Goal: Task Accomplishment & Management: Complete application form

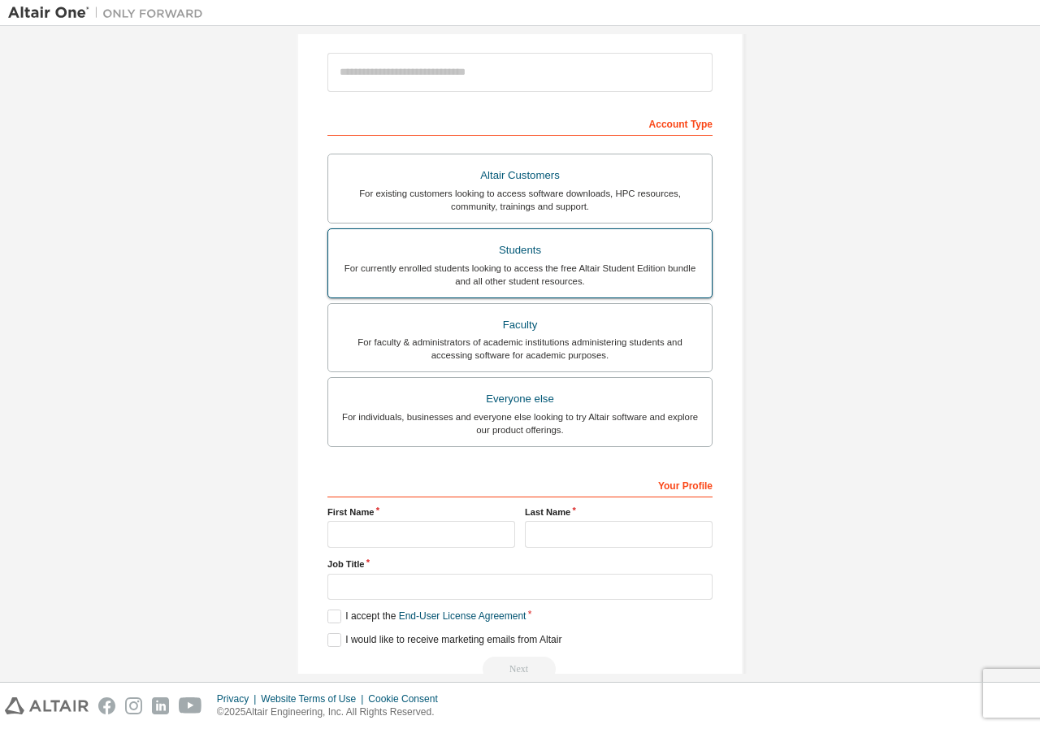
scroll to position [221, 0]
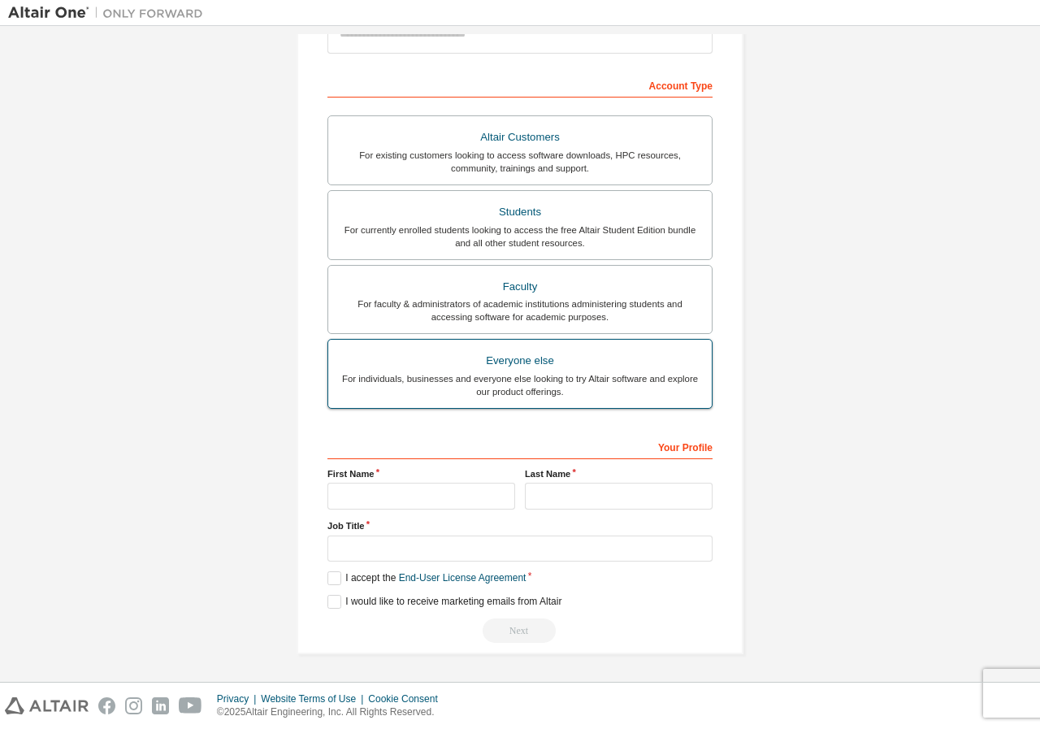
click at [466, 372] on div "For individuals, businesses and everyone else looking to try Altair software an…" at bounding box center [520, 385] width 364 height 26
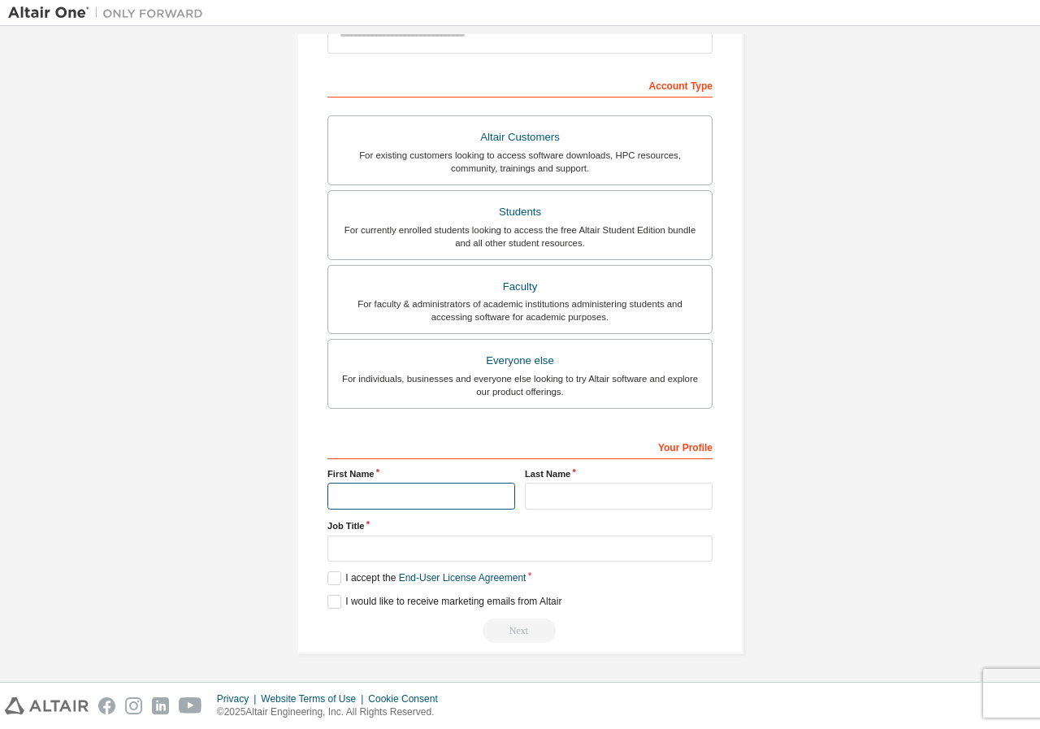
click at [397, 483] on input "text" at bounding box center [421, 496] width 188 height 27
type input "**********"
click at [542, 501] on input "text" at bounding box center [619, 496] width 188 height 27
type input "**"
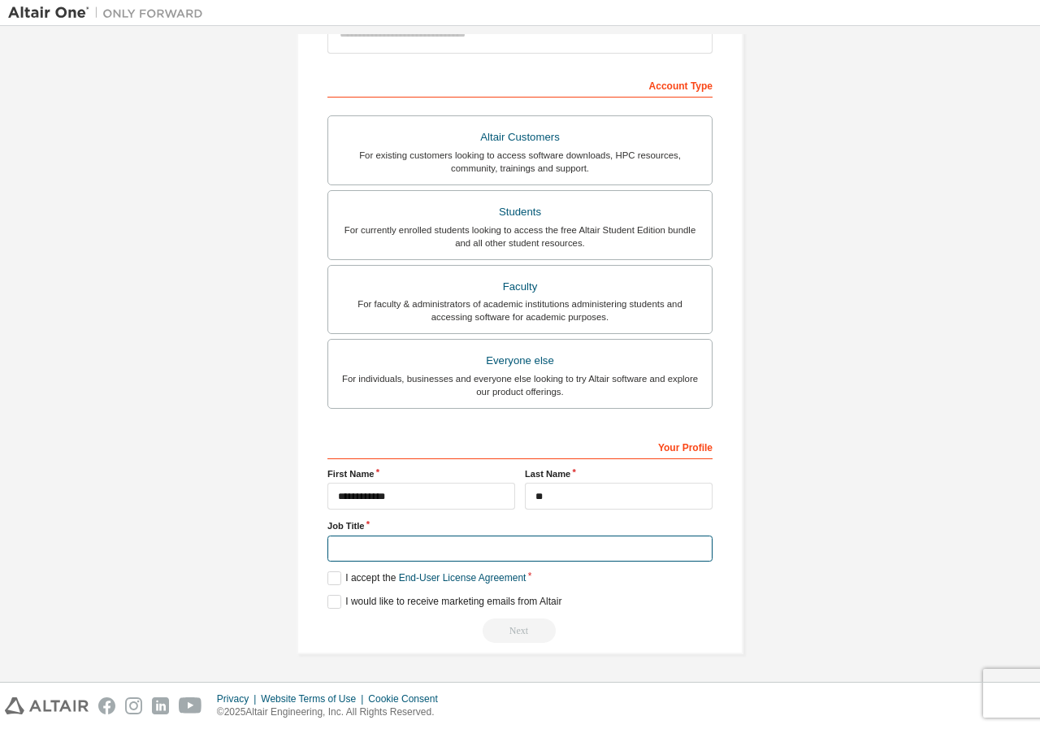
click at [380, 546] on input "text" at bounding box center [519, 548] width 385 height 27
type input "*******"
click at [331, 572] on label "I accept the End-User License Agreement" at bounding box center [426, 578] width 198 height 14
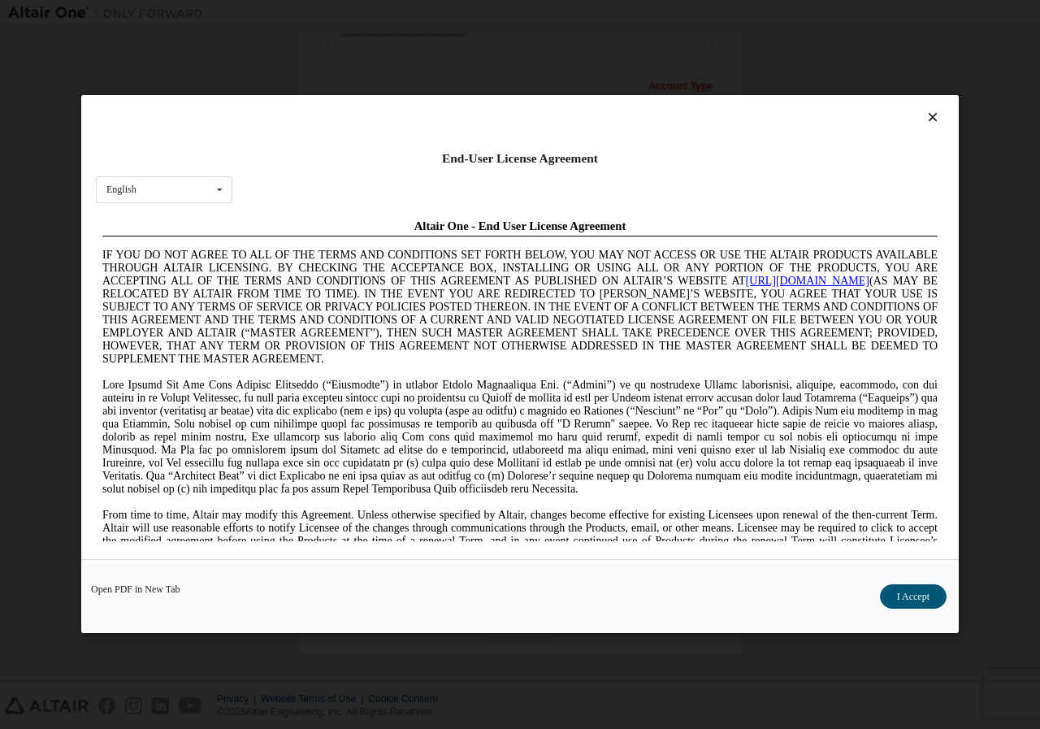
scroll to position [0, 0]
click at [926, 595] on button "I Accept" at bounding box center [913, 597] width 67 height 24
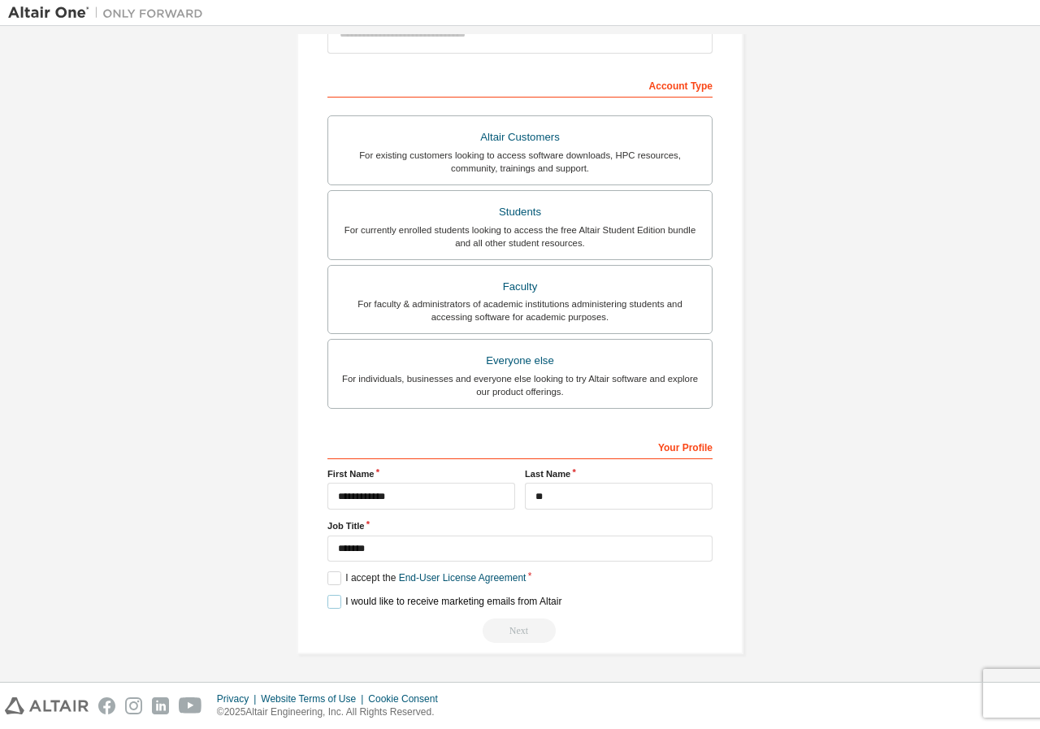
click at [327, 599] on label "I would like to receive marketing emails from Altair" at bounding box center [444, 602] width 234 height 14
click at [523, 630] on div "Next" at bounding box center [519, 630] width 385 height 24
click at [504, 634] on div "Next" at bounding box center [519, 630] width 385 height 24
click at [511, 632] on div "Next" at bounding box center [519, 630] width 385 height 24
click at [513, 629] on div "Next" at bounding box center [519, 630] width 385 height 24
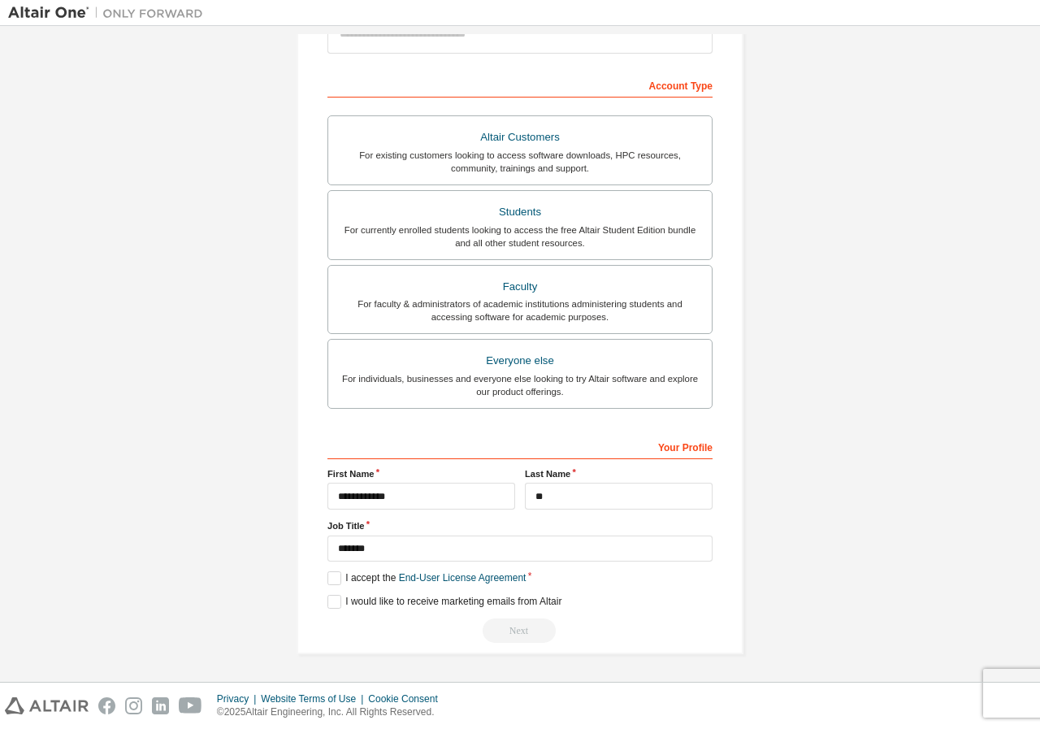
click at [513, 627] on div "Next" at bounding box center [519, 630] width 385 height 24
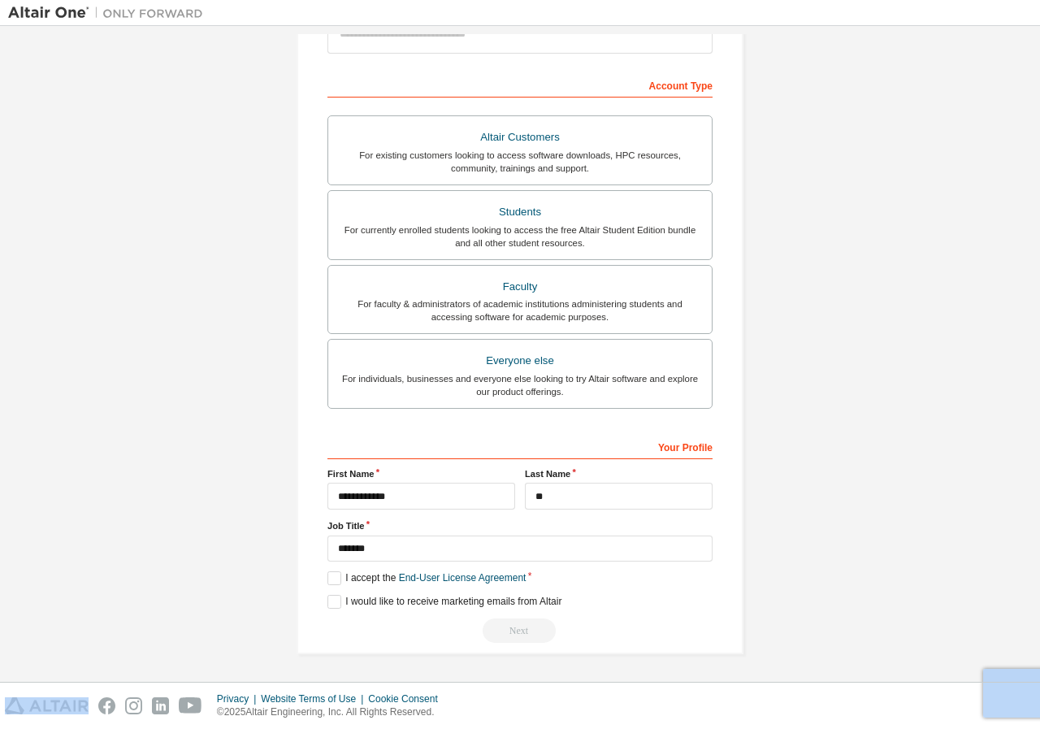
click at [513, 627] on div "Next" at bounding box center [519, 630] width 385 height 24
click at [517, 625] on div "Next" at bounding box center [519, 630] width 385 height 24
drag, startPoint x: 575, startPoint y: 604, endPoint x: 518, endPoint y: 629, distance: 62.2
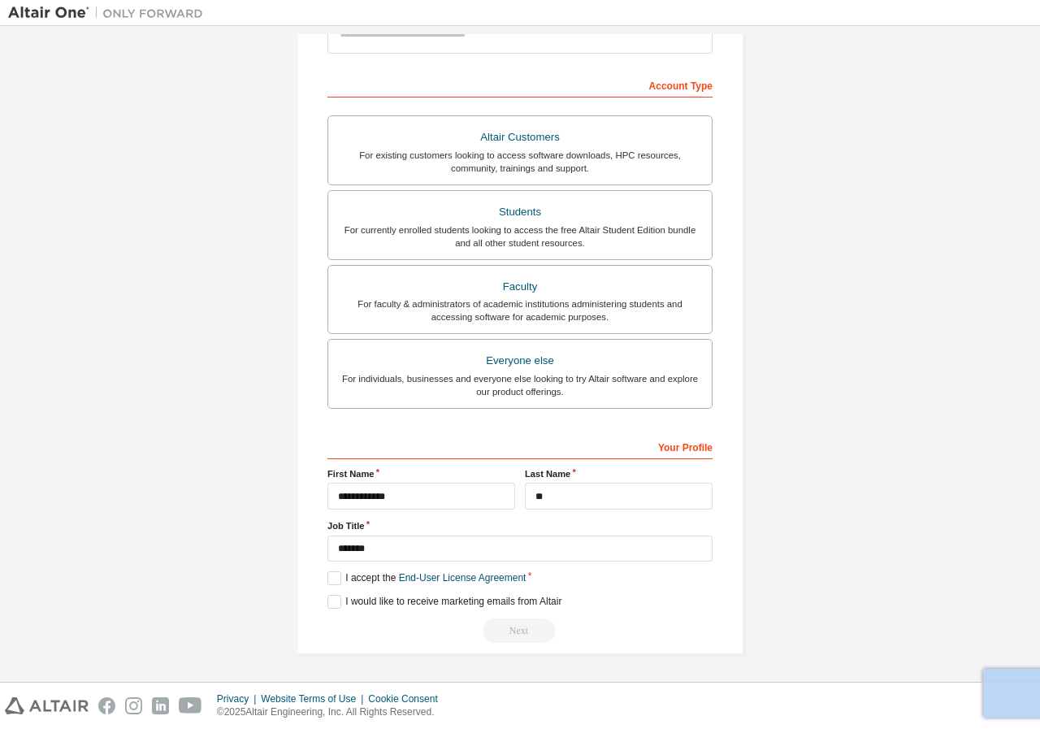
click at [518, 629] on div "**********" at bounding box center [519, 538] width 385 height 210
click at [513, 632] on div "Next" at bounding box center [519, 630] width 385 height 24
click at [512, 625] on div "Next" at bounding box center [519, 630] width 385 height 24
click at [512, 622] on div "Next" at bounding box center [519, 630] width 385 height 24
click at [513, 618] on div "Next" at bounding box center [519, 630] width 385 height 24
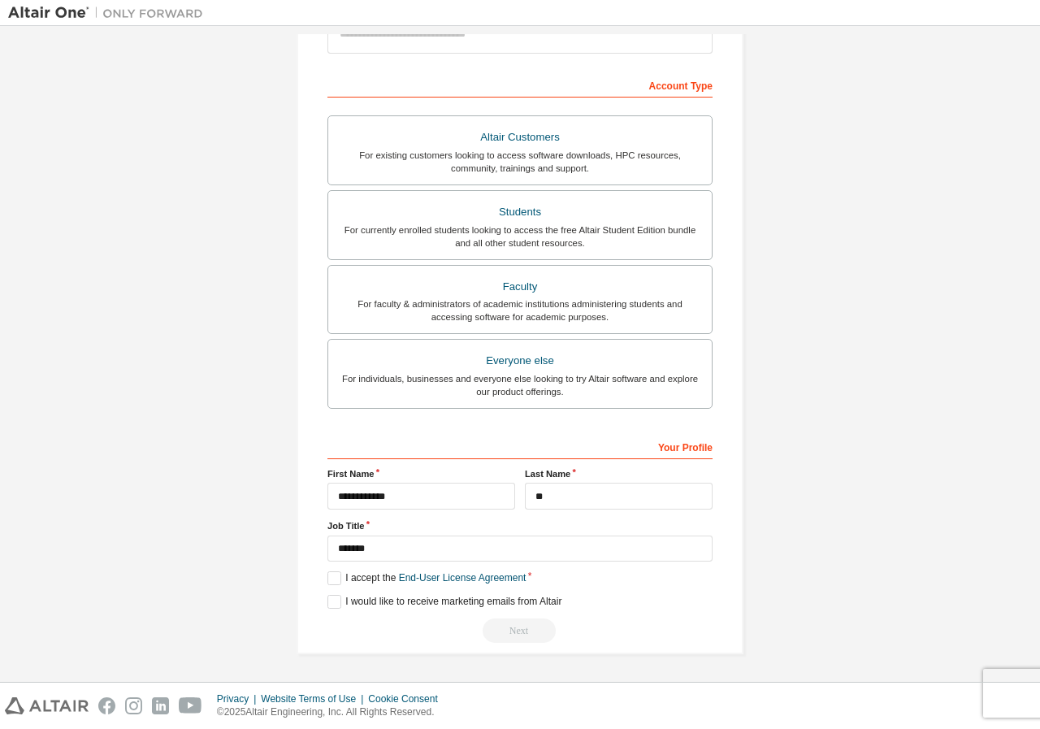
click at [536, 679] on div "**********" at bounding box center [520, 354] width 1040 height 656
click at [327, 597] on label "I would like to receive marketing emails from Altair" at bounding box center [444, 602] width 234 height 14
click at [327, 595] on label "I would like to receive marketing emails from Altair" at bounding box center [444, 602] width 234 height 14
click at [516, 630] on div "Next" at bounding box center [519, 630] width 385 height 24
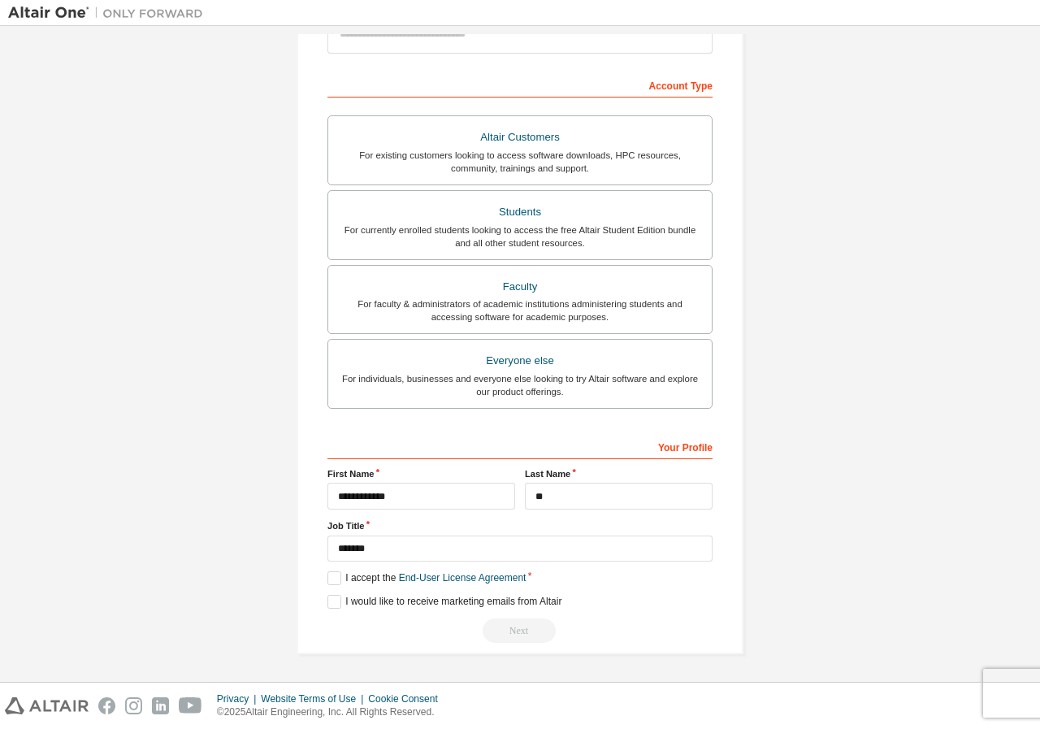
click at [506, 631] on div "Next" at bounding box center [519, 630] width 385 height 24
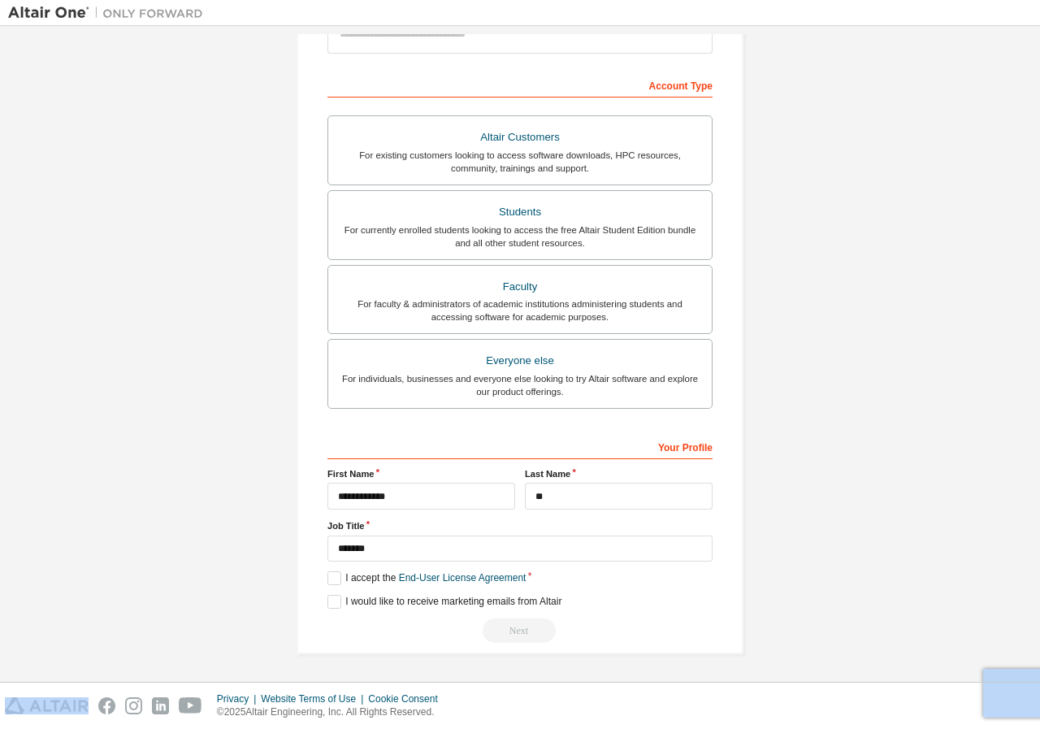
click at [506, 631] on div "Next" at bounding box center [519, 630] width 385 height 24
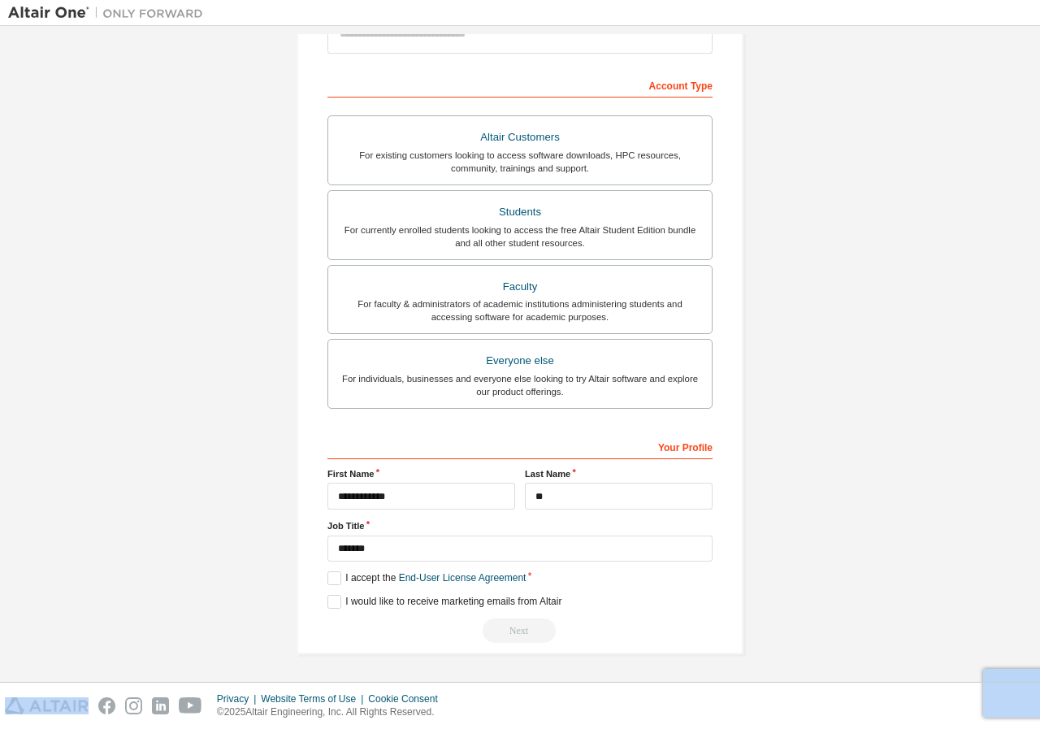
click at [506, 631] on div "Next" at bounding box center [519, 630] width 385 height 24
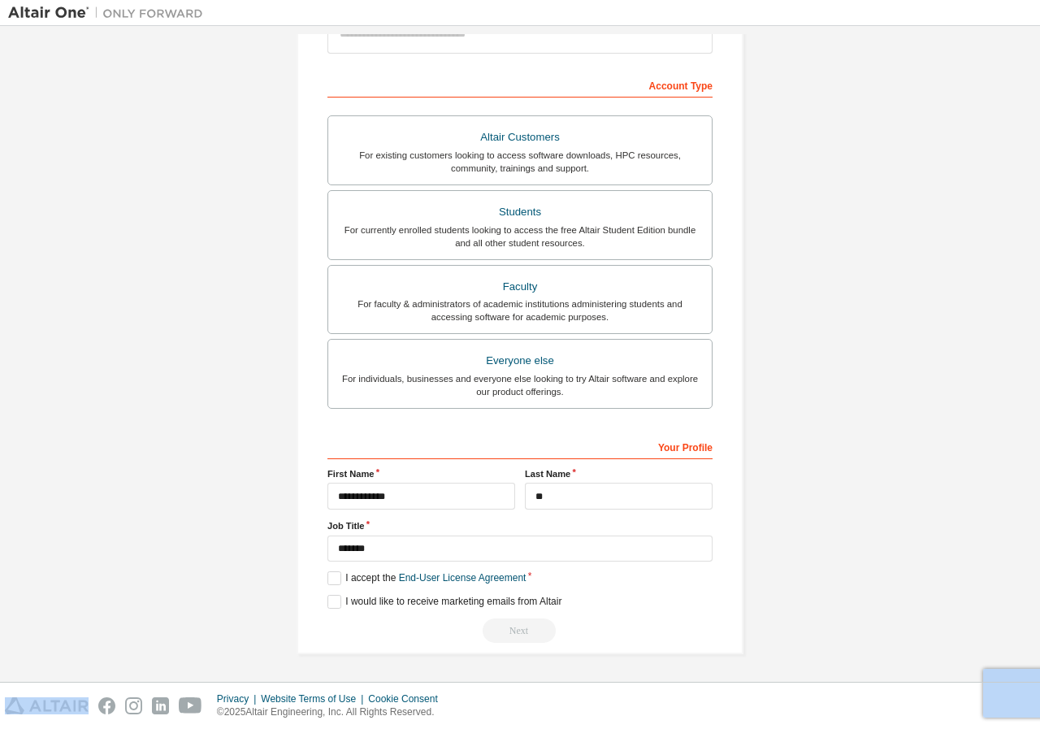
click at [506, 631] on div "Next" at bounding box center [519, 630] width 385 height 24
click at [332, 583] on label "I accept the End-User License Agreement" at bounding box center [426, 578] width 198 height 14
click at [331, 583] on label "I accept the End-User License Agreement" at bounding box center [426, 578] width 198 height 14
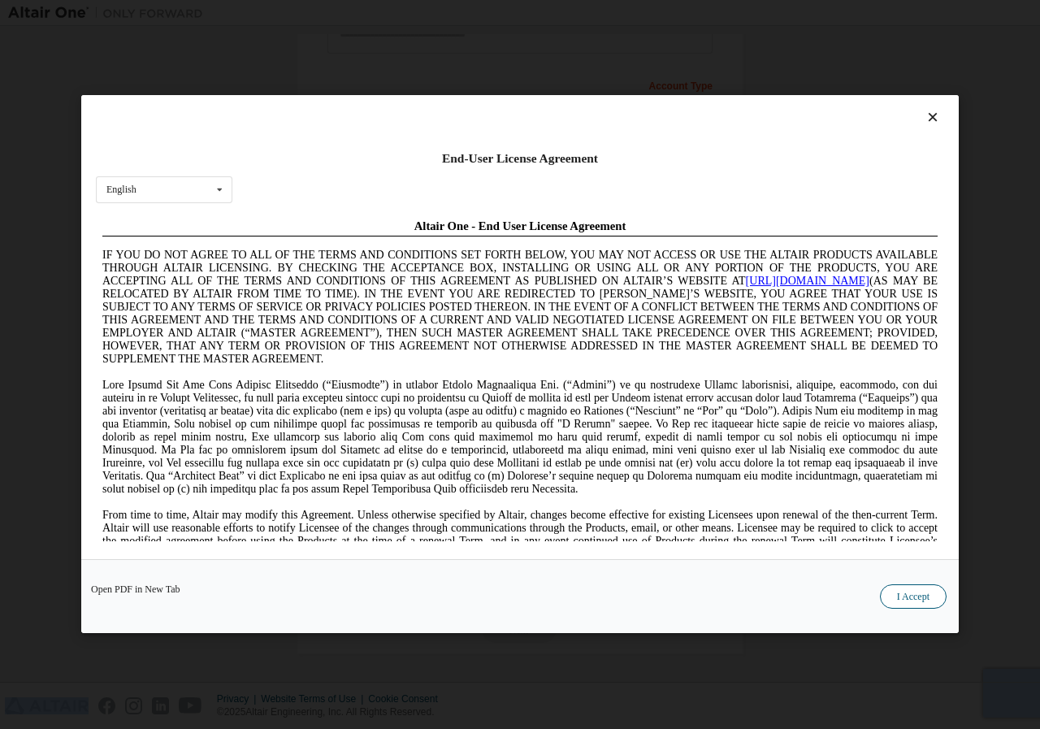
click at [924, 587] on button "I Accept" at bounding box center [913, 597] width 67 height 24
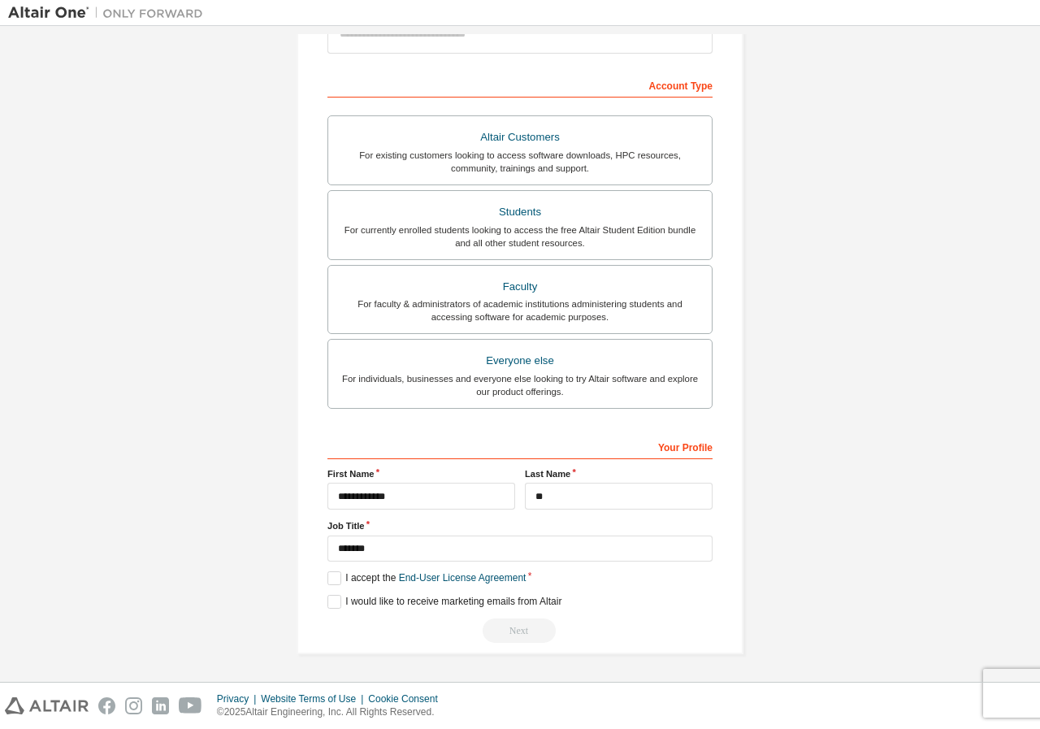
click at [521, 632] on div "Next" at bounding box center [519, 630] width 385 height 24
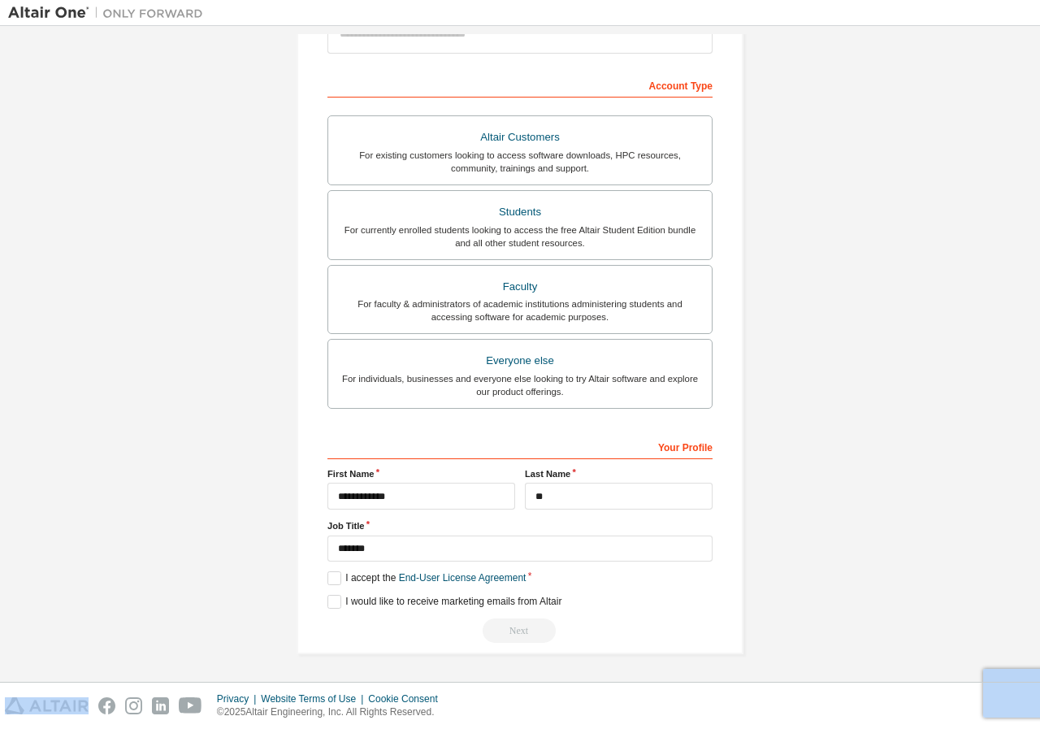
click at [521, 632] on div "Next" at bounding box center [519, 630] width 385 height 24
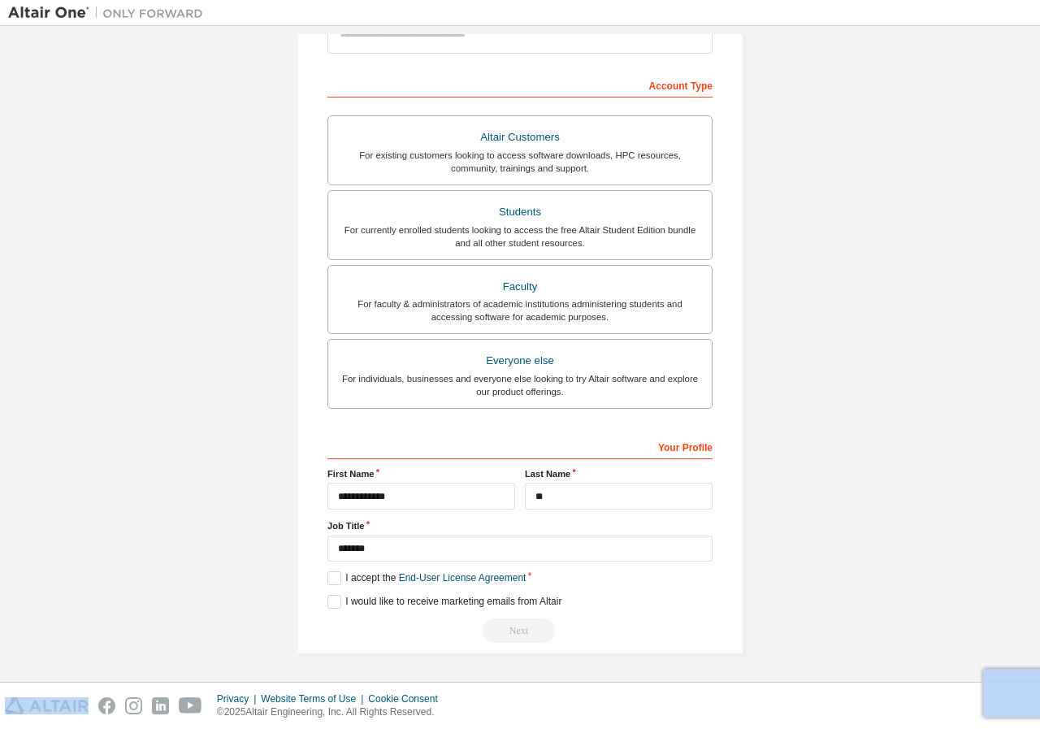
click at [521, 632] on div "Next" at bounding box center [519, 630] width 385 height 24
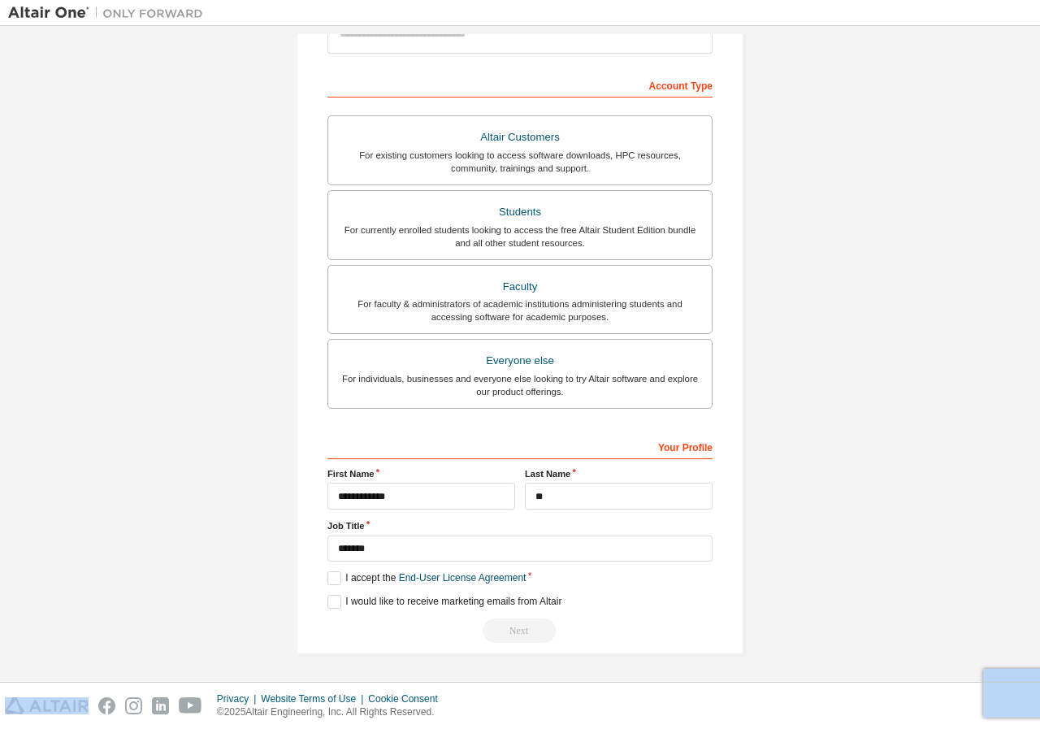
click at [521, 632] on div "Next" at bounding box center [519, 630] width 385 height 24
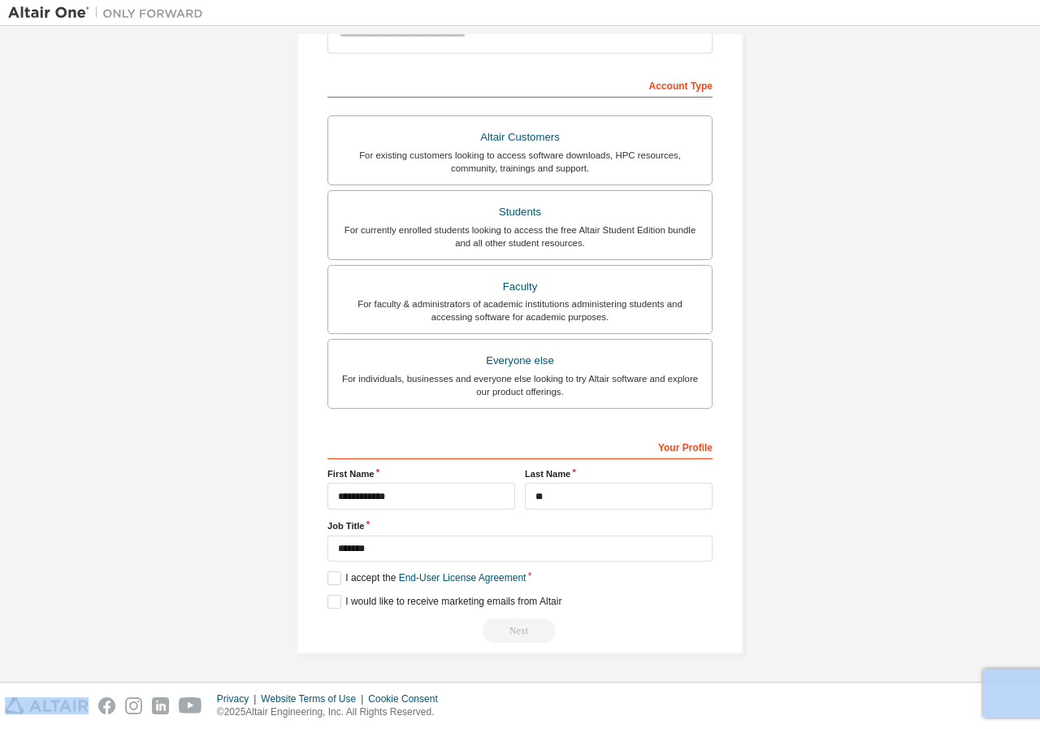
click at [521, 632] on div "Next" at bounding box center [519, 630] width 385 height 24
drag, startPoint x: 521, startPoint y: 632, endPoint x: 411, endPoint y: 638, distance: 109.8
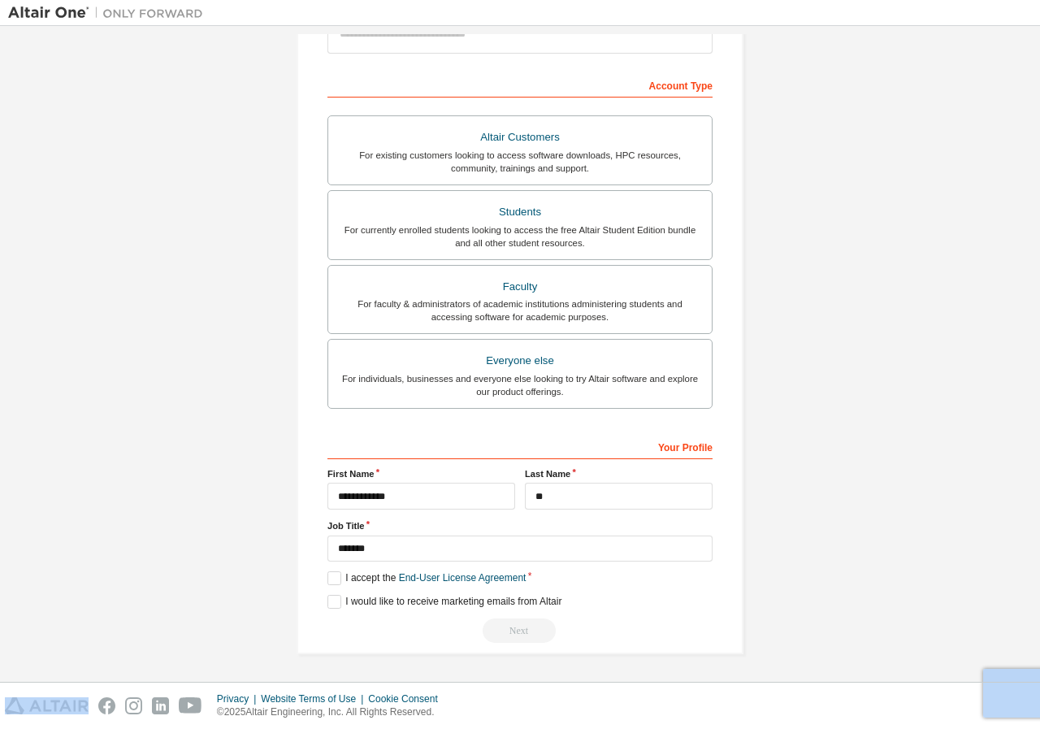
click at [482, 636] on div "Next" at bounding box center [519, 630] width 385 height 24
click at [338, 594] on div "**********" at bounding box center [519, 538] width 385 height 210
click at [319, 604] on div "**********" at bounding box center [519, 243] width 447 height 821
click at [332, 578] on label "I accept the End-User License Agreement" at bounding box center [426, 578] width 198 height 14
click at [328, 599] on label "I would like to receive marketing emails from Altair" at bounding box center [444, 602] width 234 height 14
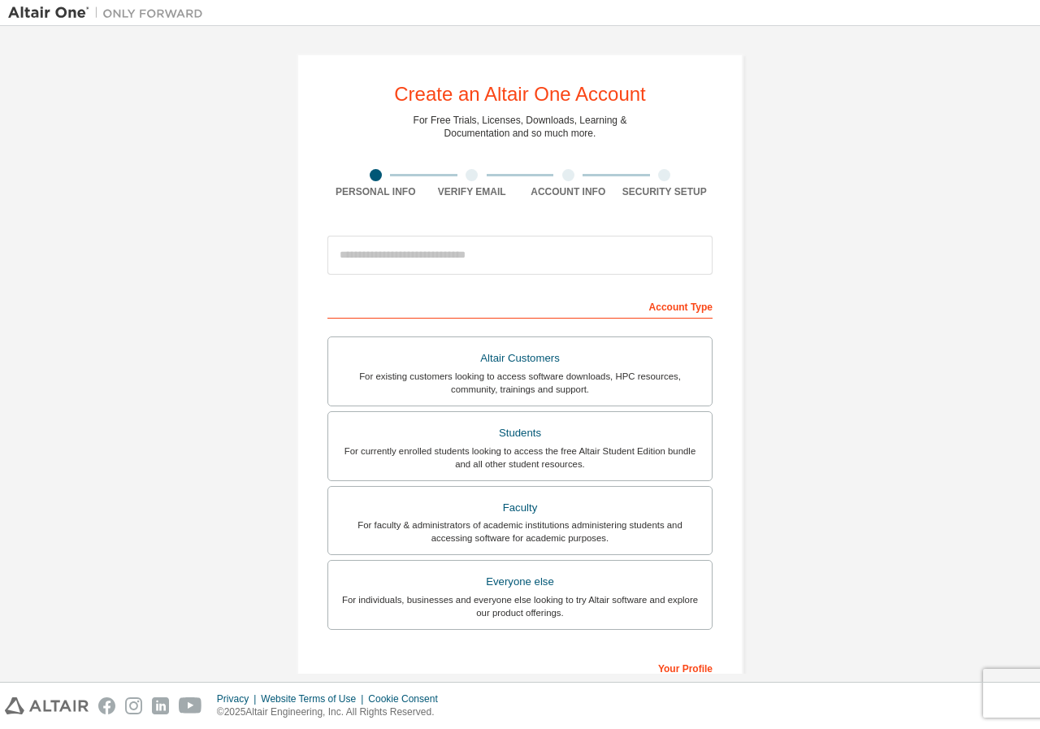
click at [569, 287] on form "**********" at bounding box center [519, 545] width 385 height 637
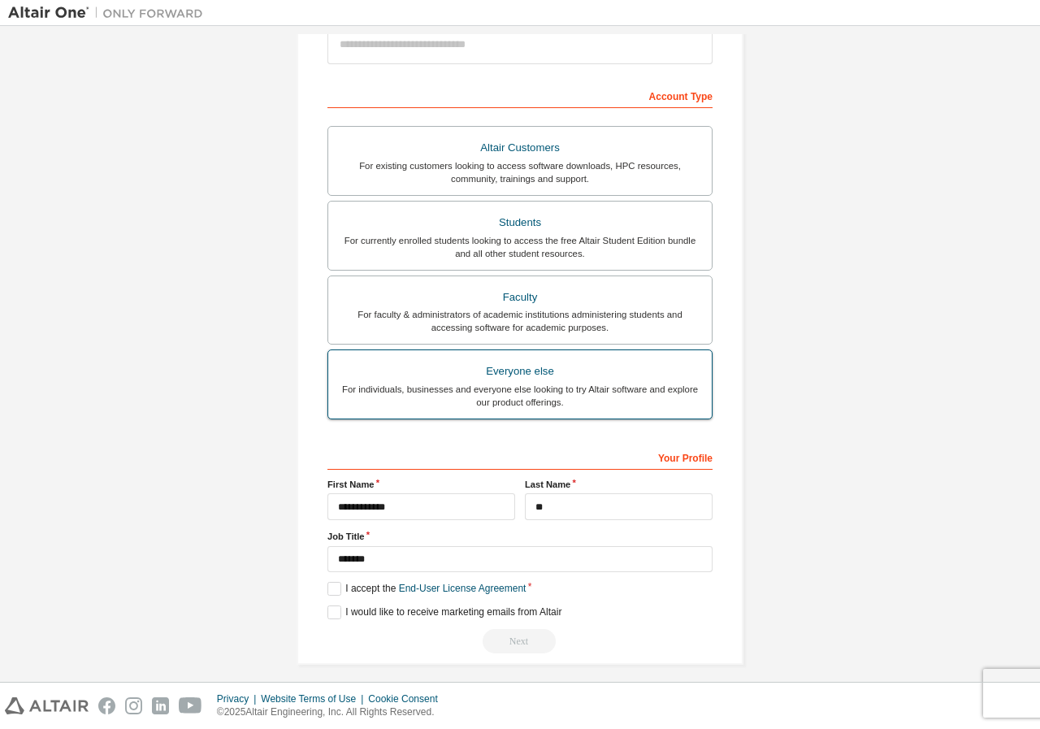
scroll to position [221, 0]
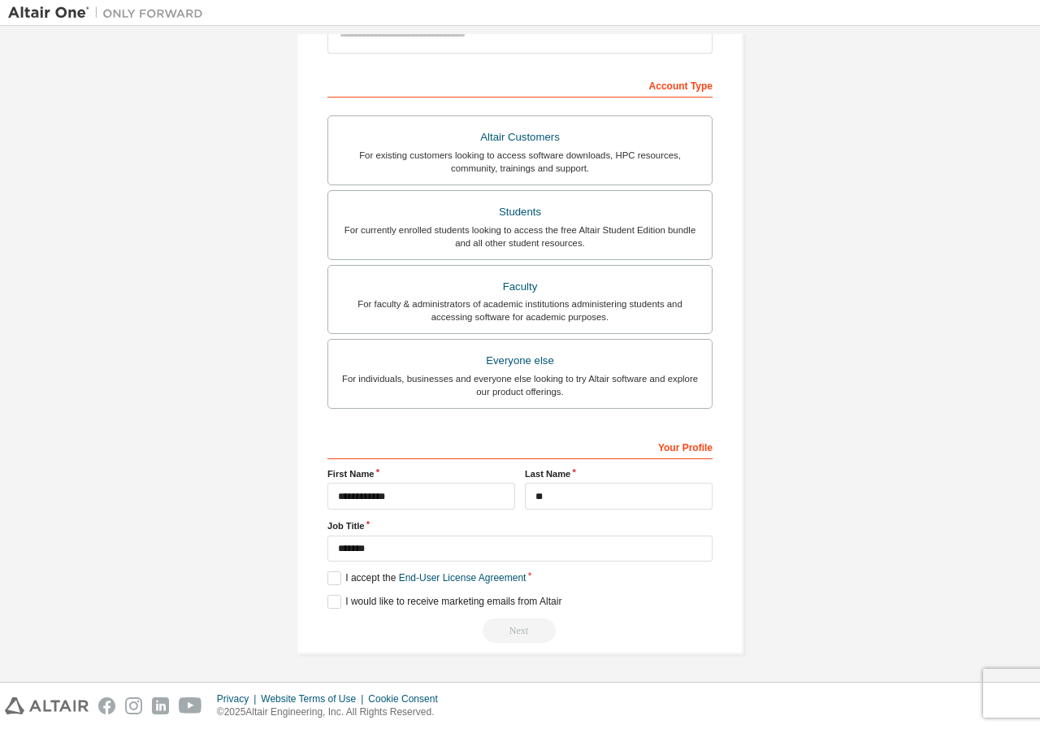
click at [643, 86] on div "Account Type" at bounding box center [519, 84] width 385 height 26
click at [612, 94] on div "Account Type" at bounding box center [519, 84] width 385 height 26
click at [656, 84] on div "Account Type" at bounding box center [519, 84] width 385 height 26
click at [657, 90] on div "Account Type" at bounding box center [519, 84] width 385 height 26
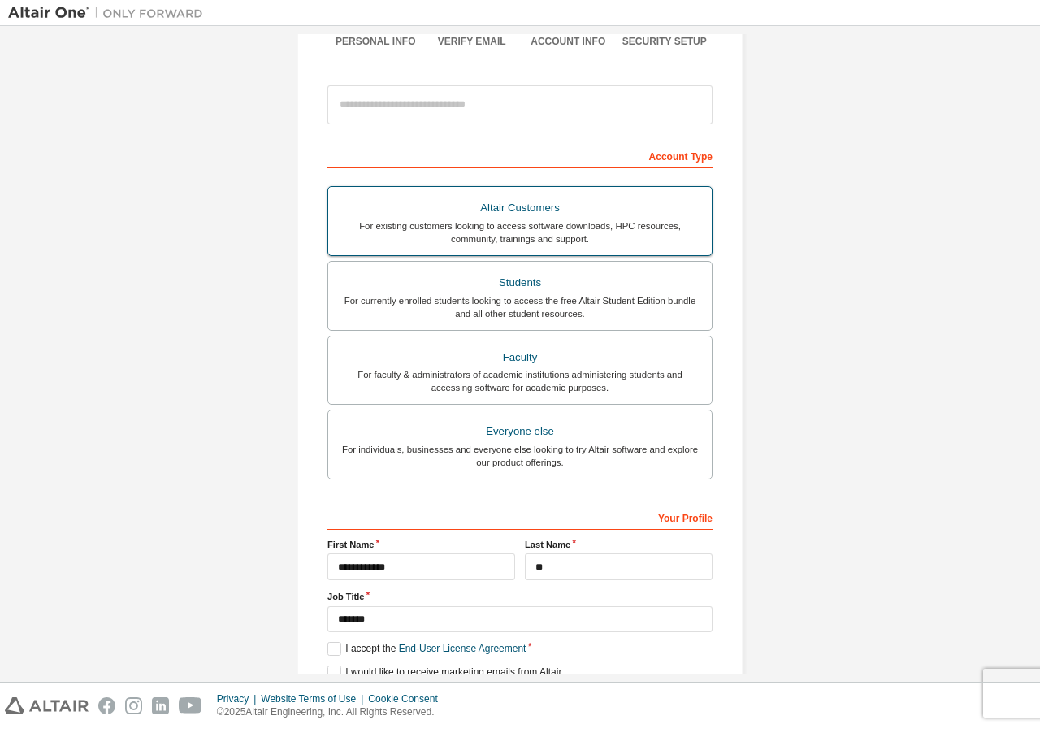
scroll to position [58, 0]
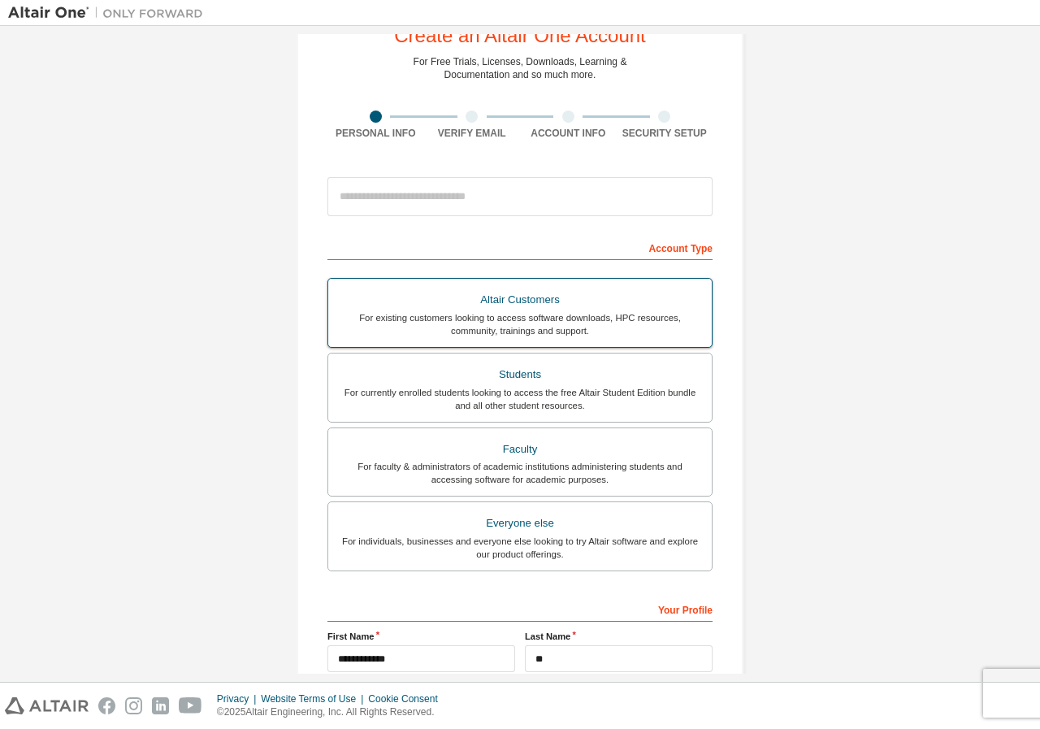
click at [391, 281] on label "Altair Customers For existing customers looking to access software downloads, H…" at bounding box center [519, 313] width 385 height 70
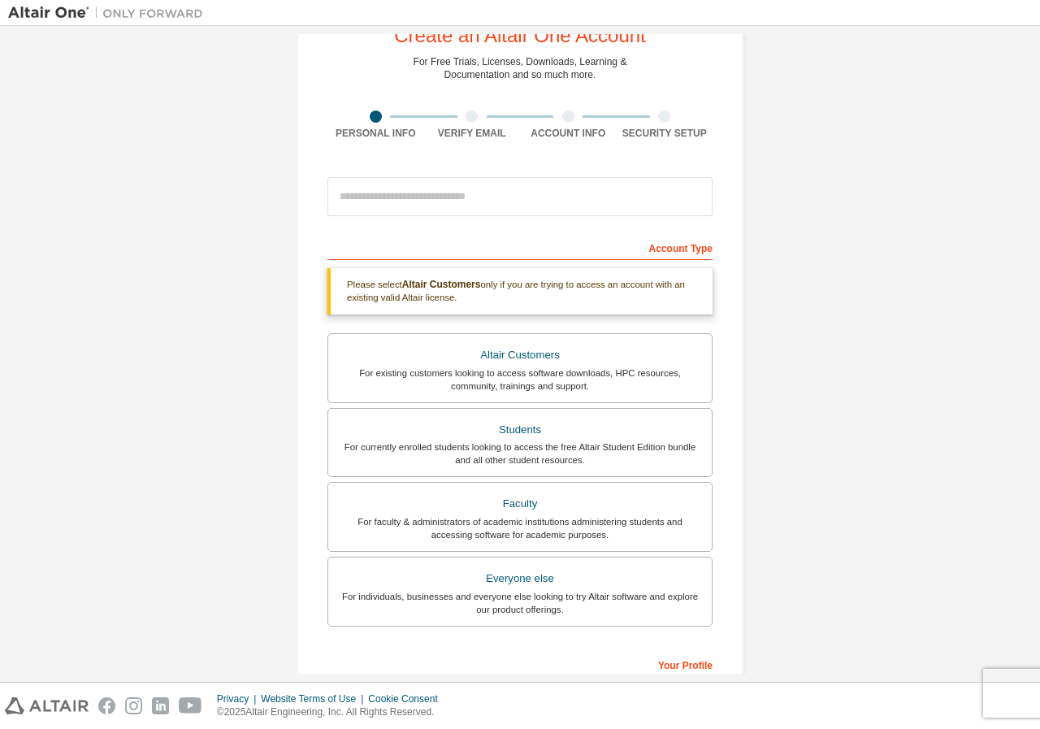
click at [396, 252] on div "Account Type" at bounding box center [519, 247] width 385 height 26
click at [398, 251] on div "Account Type" at bounding box center [519, 247] width 385 height 26
click at [431, 237] on div "Account Type" at bounding box center [519, 247] width 385 height 26
drag, startPoint x: 520, startPoint y: 245, endPoint x: 641, endPoint y: 237, distance: 121.3
click at [553, 242] on div "Account Type" at bounding box center [519, 247] width 385 height 26
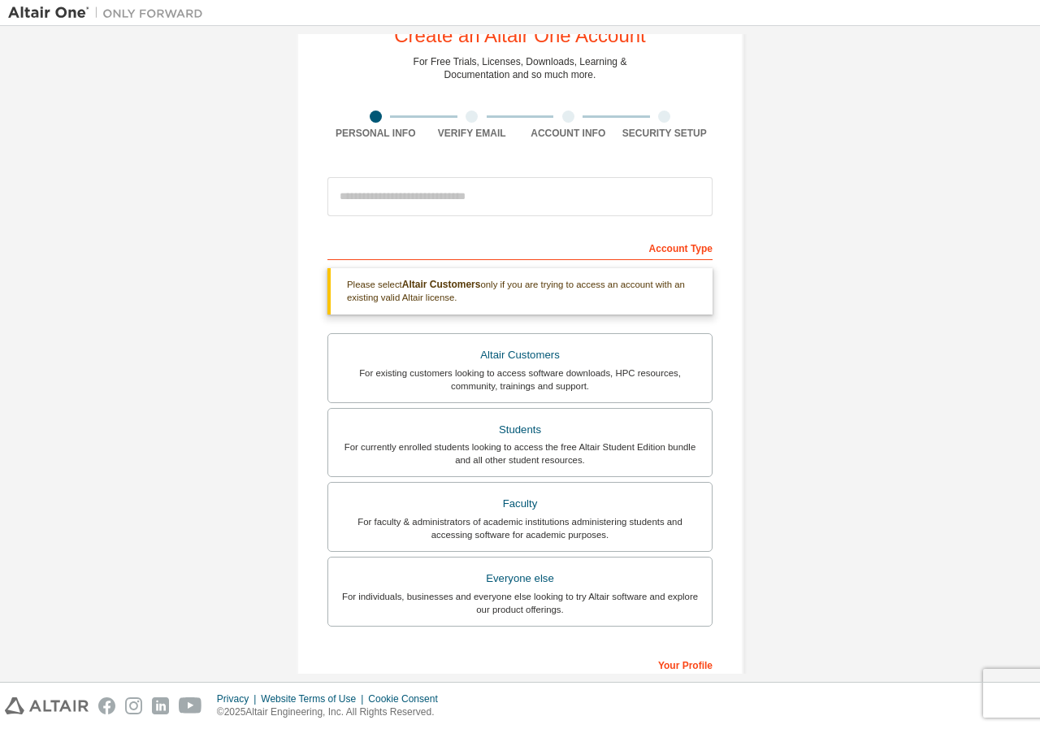
click at [683, 243] on div "Account Type" at bounding box center [519, 247] width 385 height 26
click at [661, 254] on div "Account Type" at bounding box center [519, 247] width 385 height 26
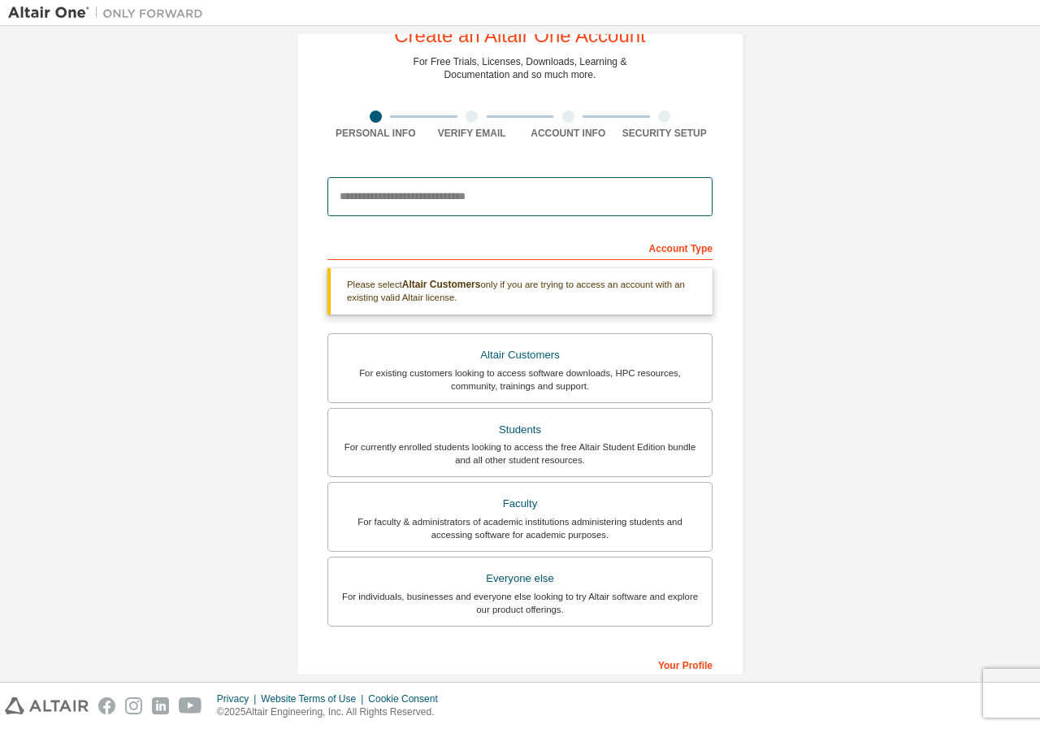
click at [378, 202] on input "email" at bounding box center [519, 196] width 385 height 39
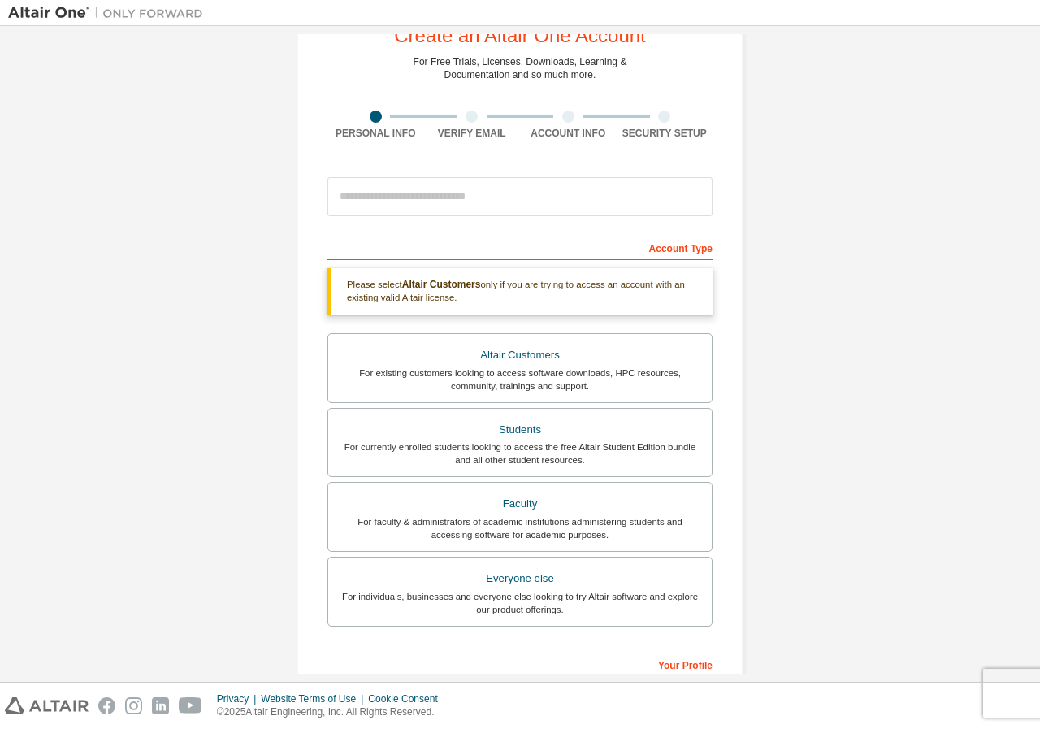
click at [355, 236] on div "Account Type" at bounding box center [519, 247] width 385 height 26
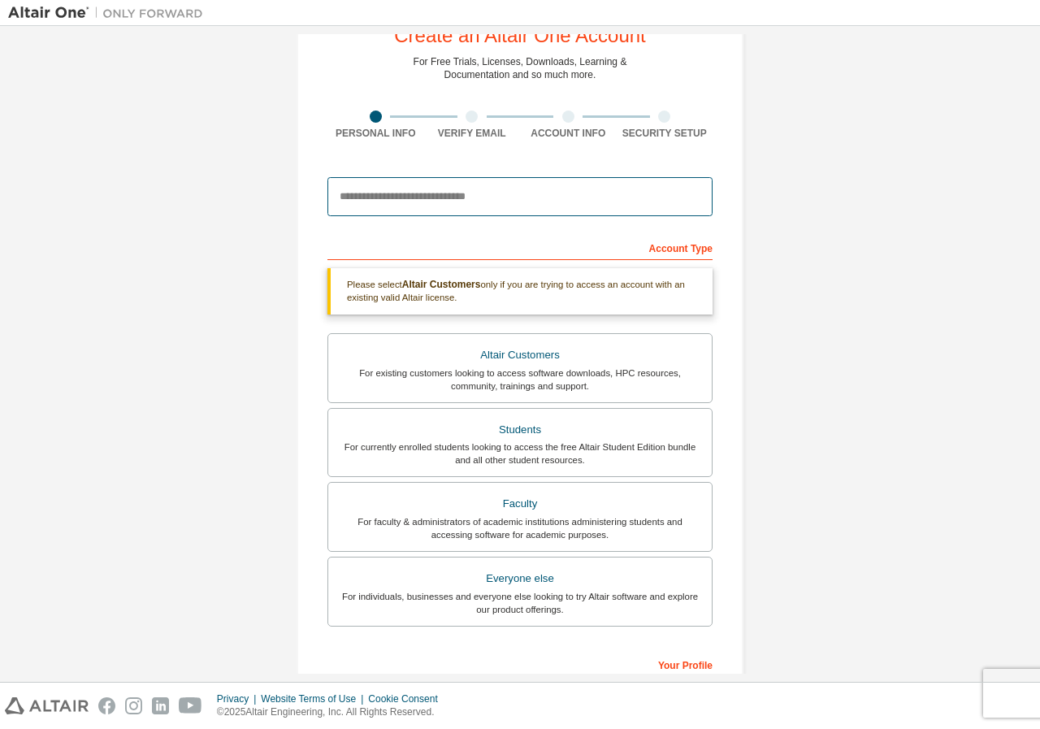
click at [401, 200] on input "email" at bounding box center [519, 196] width 385 height 39
type input "**********"
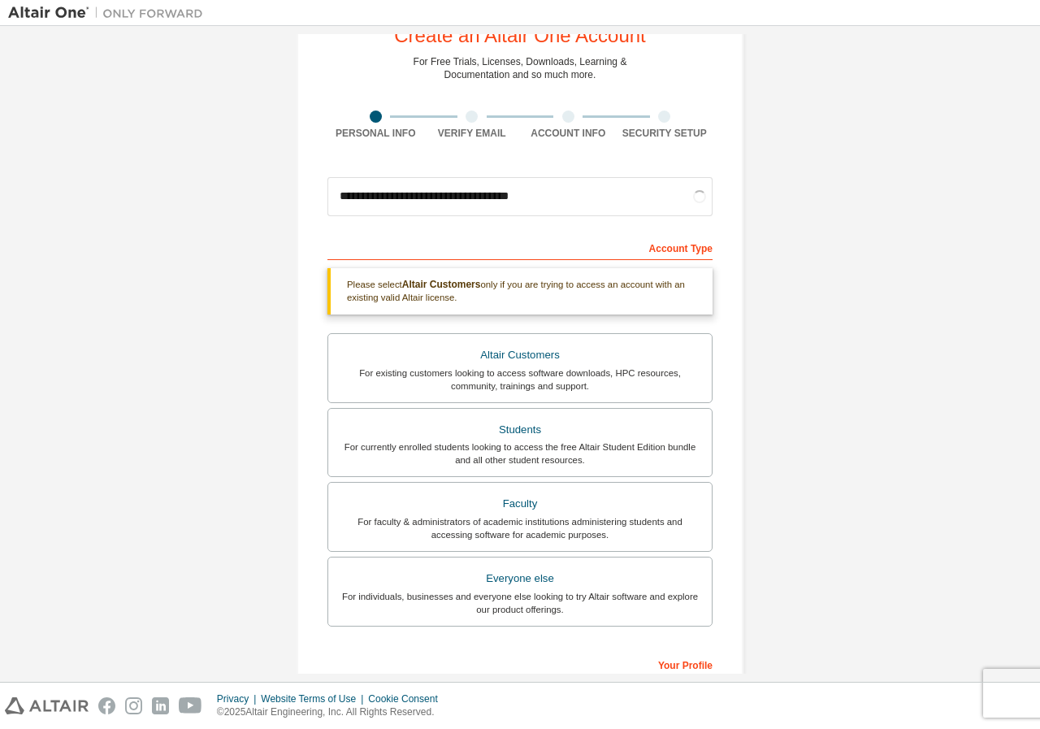
click at [451, 247] on div "Account Type" at bounding box center [519, 247] width 385 height 26
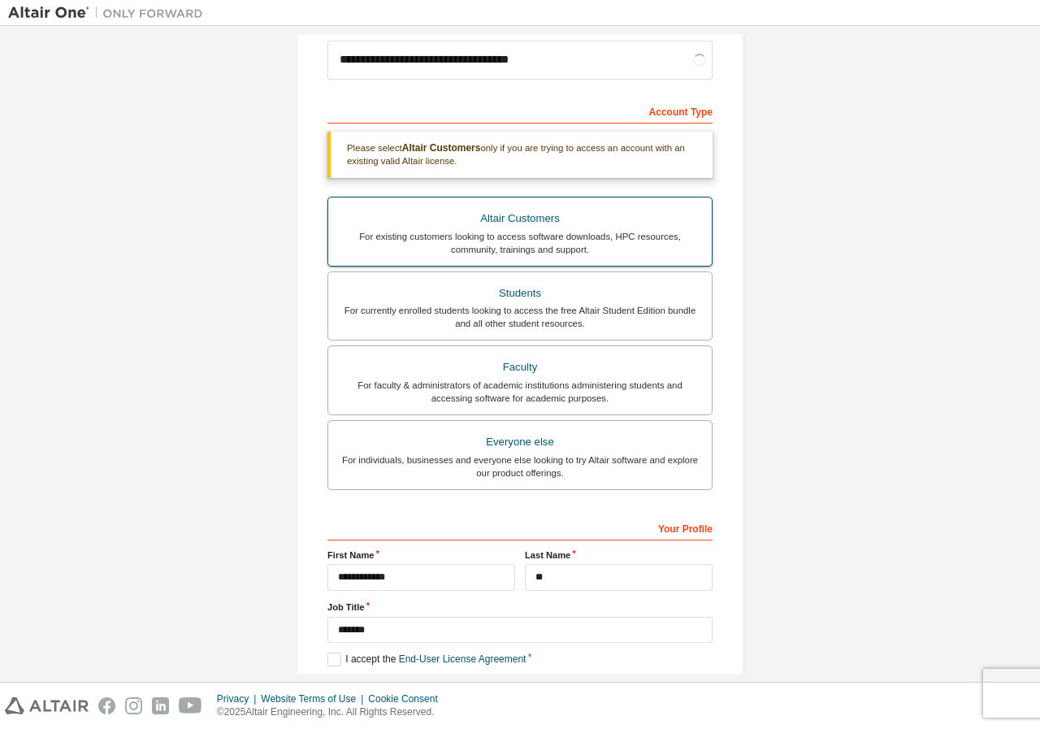
scroll to position [221, 0]
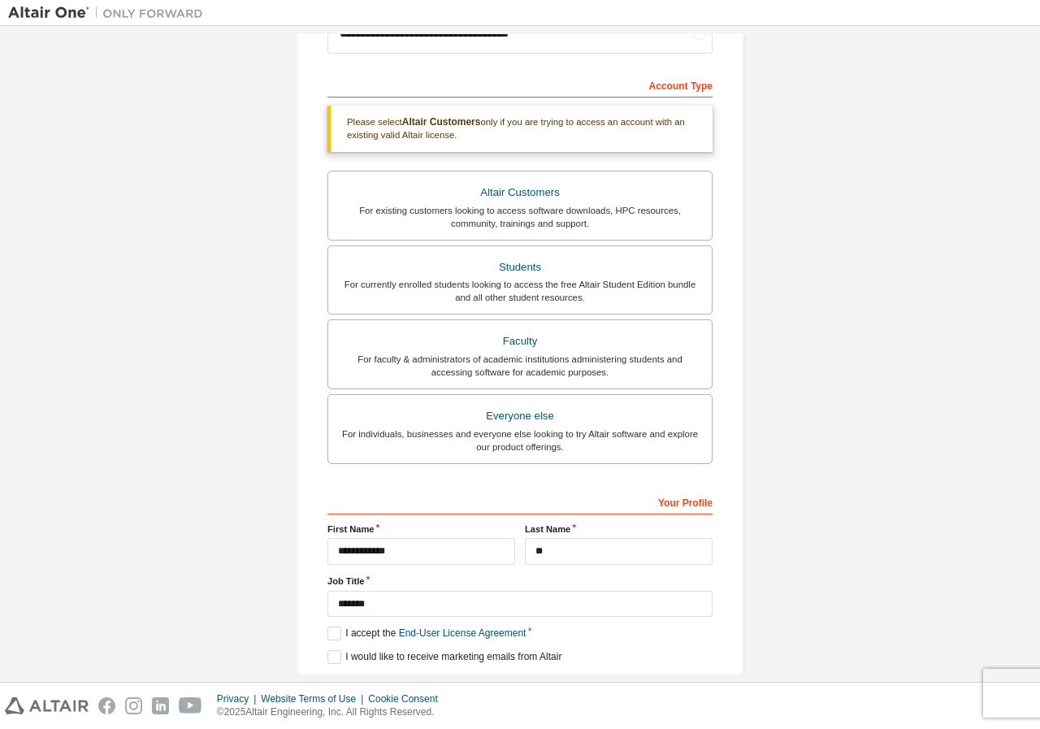
click at [687, 144] on div "Please select Altair Customers only if you are trying to access an account with…" at bounding box center [519, 129] width 385 height 46
click at [696, 128] on div "Please select Altair Customers only if you are trying to access an account with…" at bounding box center [519, 129] width 385 height 46
click at [775, 162] on div "**********" at bounding box center [520, 270] width 1024 height 915
click at [547, 433] on div "Altair Customers For existing customers looking to access software downloads, H…" at bounding box center [519, 320] width 385 height 298
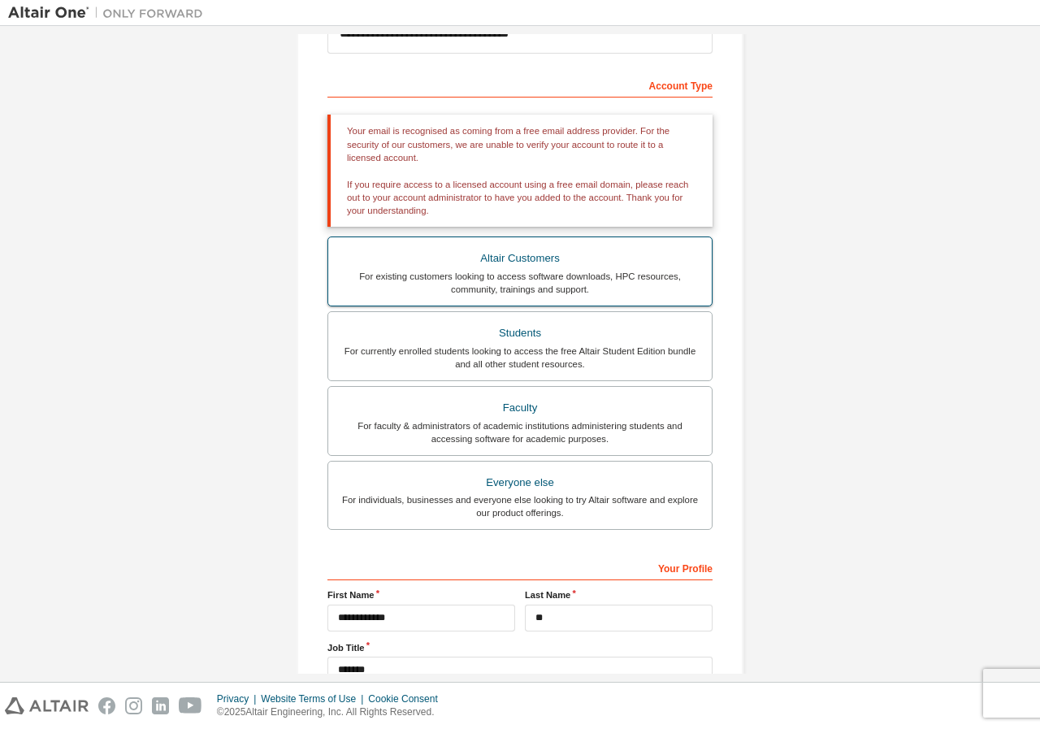
click at [532, 255] on div "Altair Customers" at bounding box center [520, 258] width 364 height 23
click at [527, 256] on div "Altair Customers" at bounding box center [520, 258] width 364 height 23
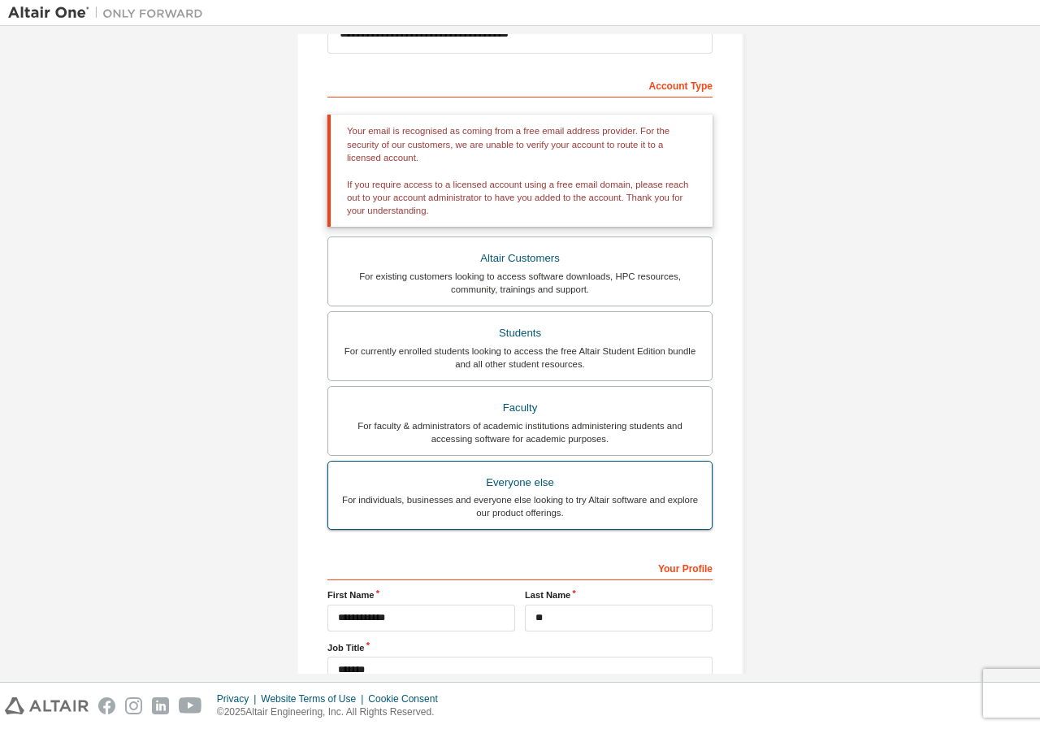
click at [511, 461] on label "Everyone else For individuals, businesses and everyone else looking to try Alta…" at bounding box center [519, 496] width 385 height 70
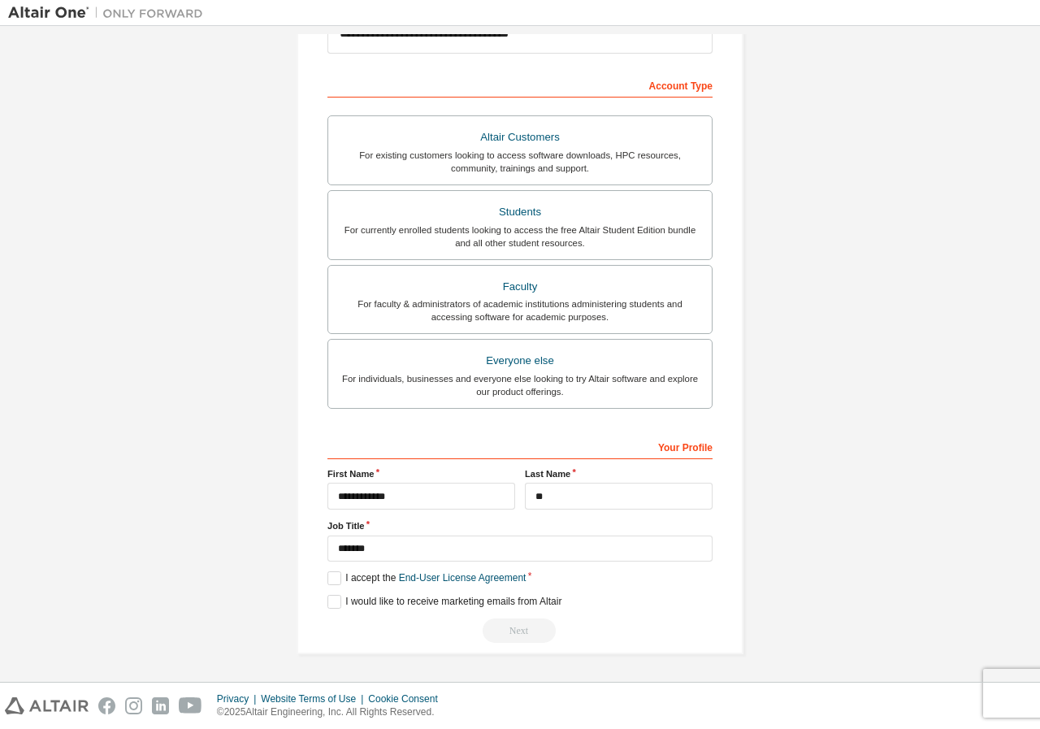
click at [525, 475] on label "Last Name" at bounding box center [619, 473] width 188 height 13
click at [326, 573] on div "**********" at bounding box center [519, 243] width 447 height 821
click at [327, 573] on label "I accept the End-User License Agreement" at bounding box center [426, 578] width 198 height 14
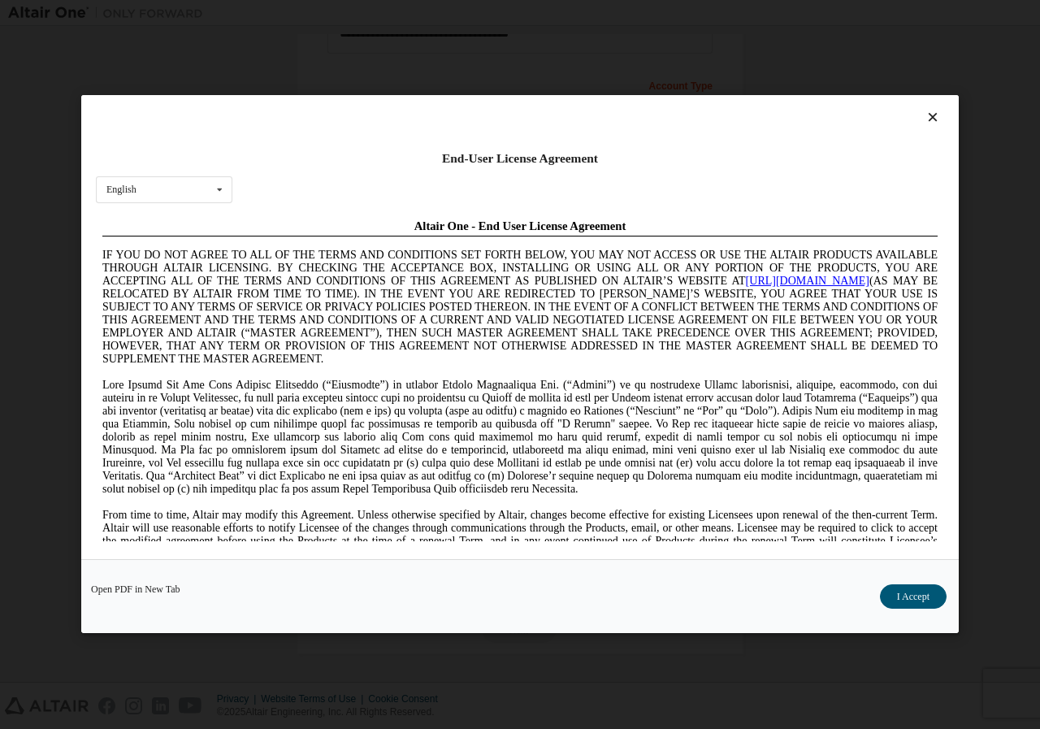
scroll to position [0, 0]
click at [898, 595] on button "I Accept" at bounding box center [913, 597] width 67 height 24
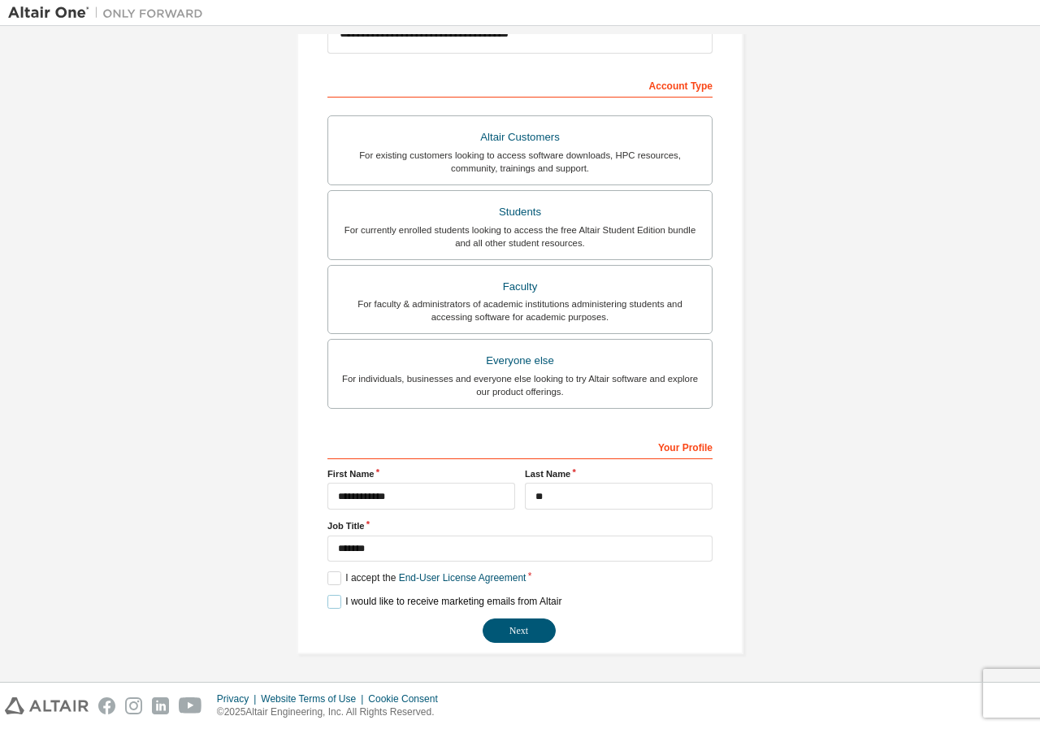
click at [329, 596] on label "I would like to receive marketing emails from Altair" at bounding box center [444, 602] width 234 height 14
click at [494, 625] on button "Next" at bounding box center [519, 630] width 73 height 24
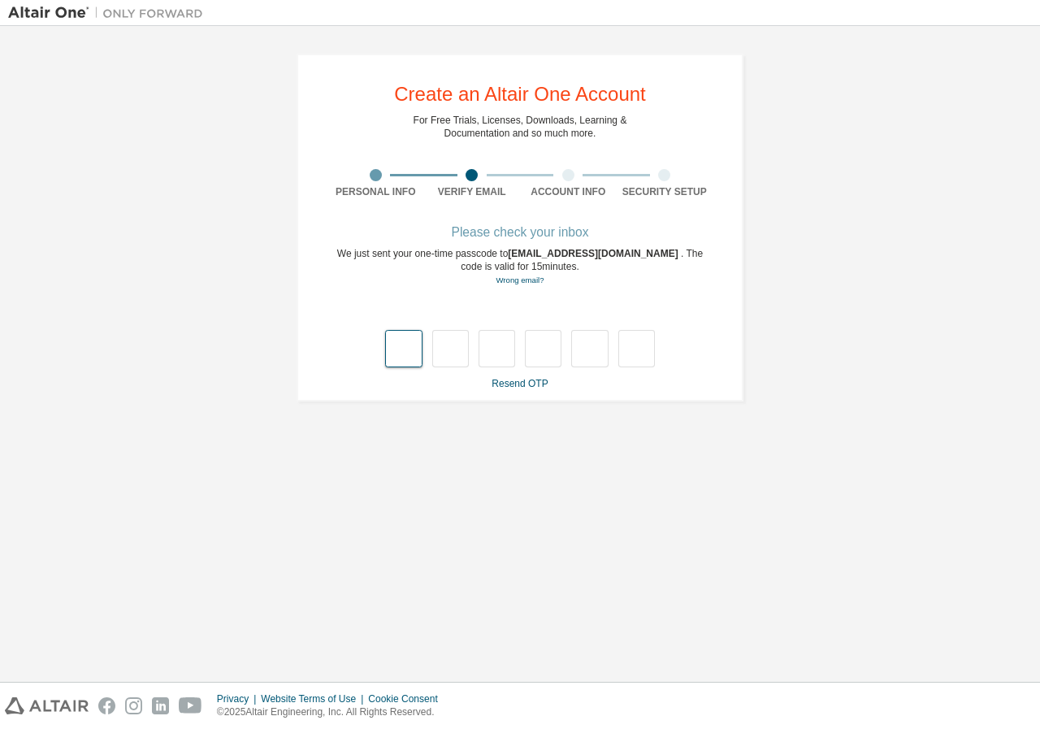
type input "*"
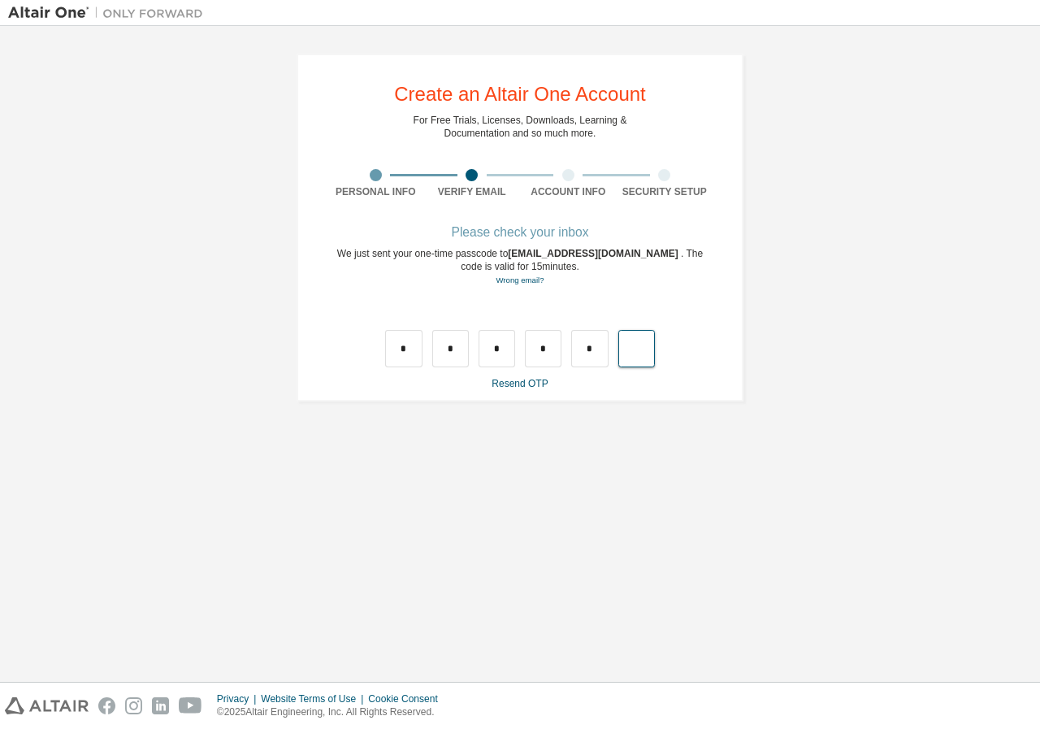
type input "*"
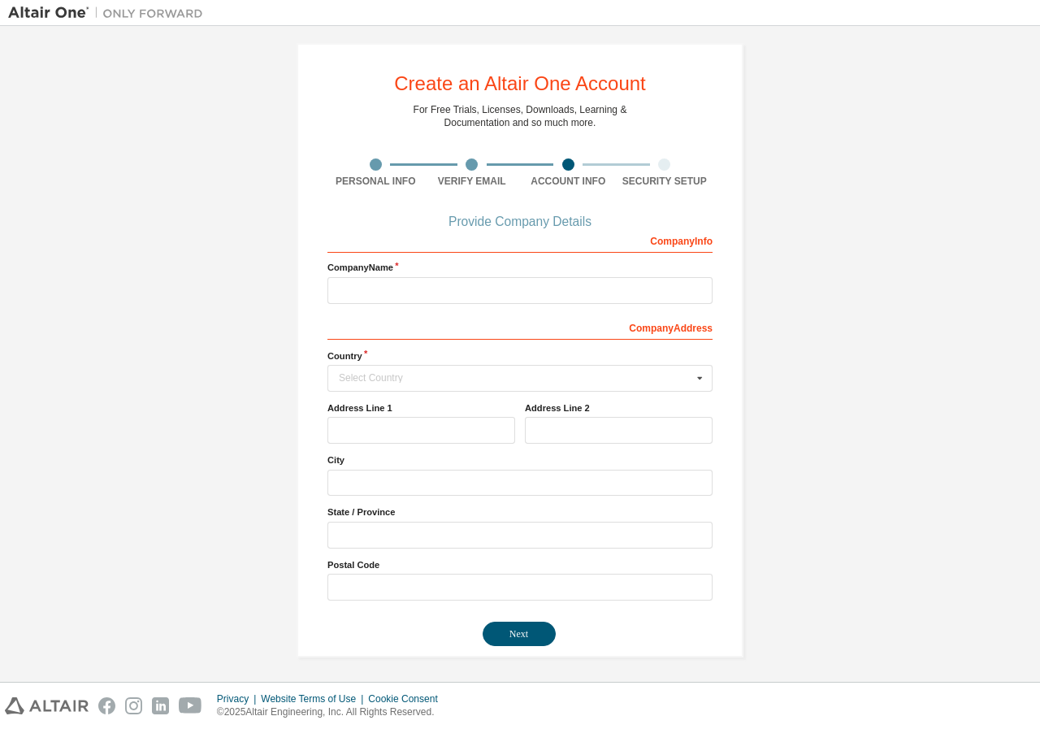
scroll to position [14, 0]
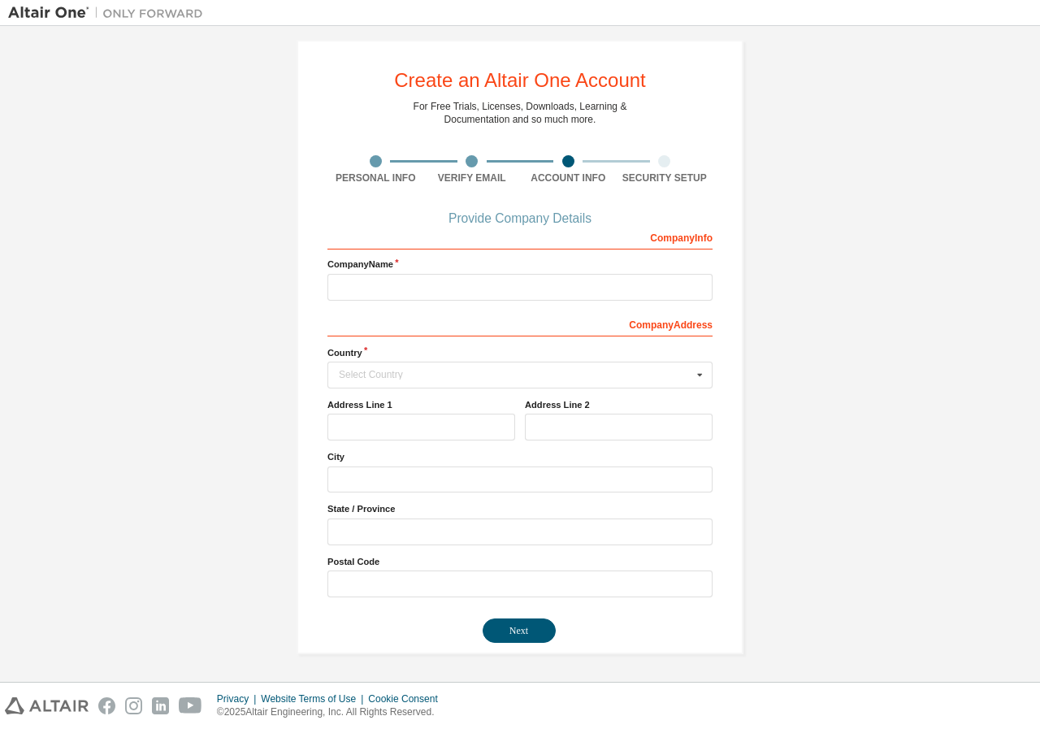
click at [397, 307] on div "Company Info Company Name Company Address Country Select Country [GEOGRAPHIC_DA…" at bounding box center [519, 410] width 385 height 374
click at [378, 277] on input "text" at bounding box center [519, 287] width 385 height 27
type input "**********"
click at [337, 362] on input "text" at bounding box center [520, 374] width 383 height 25
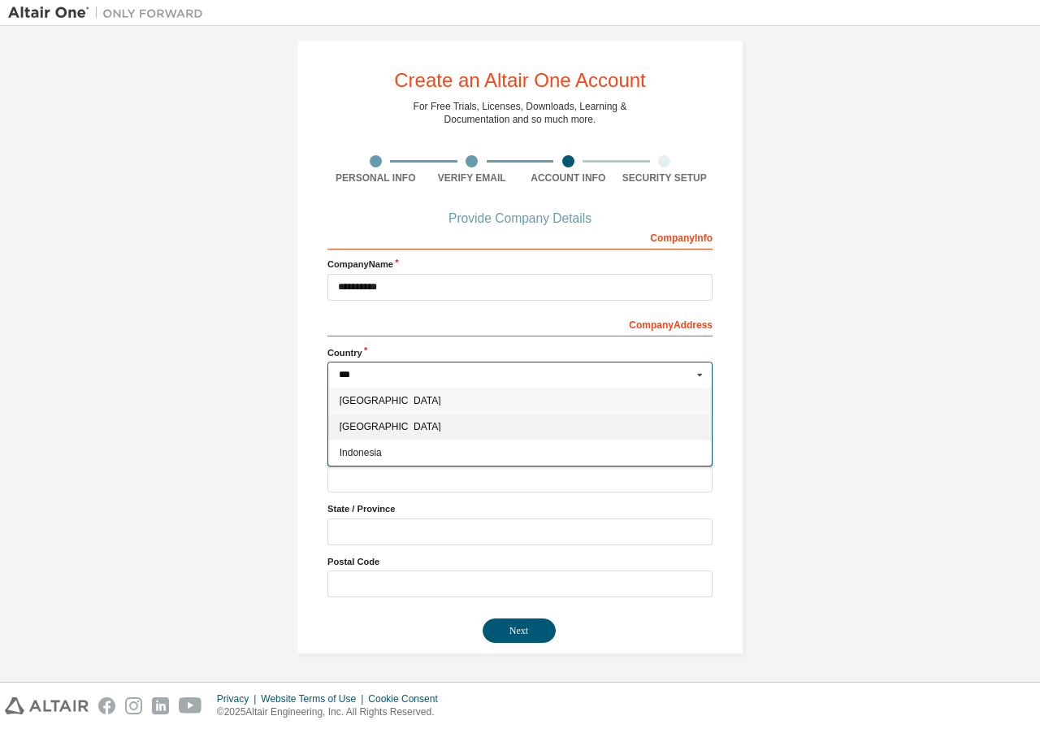
type input "***"
click at [340, 422] on span "[GEOGRAPHIC_DATA]" at bounding box center [520, 427] width 361 height 10
type input "***"
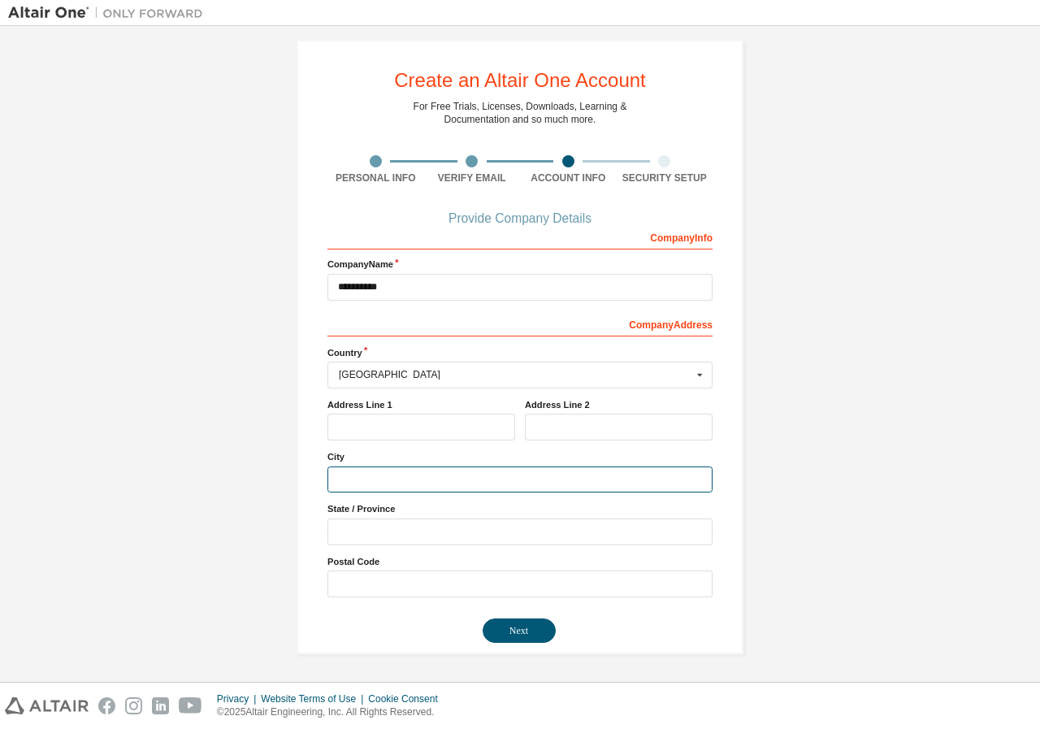
click at [353, 466] on input "text" at bounding box center [519, 479] width 385 height 27
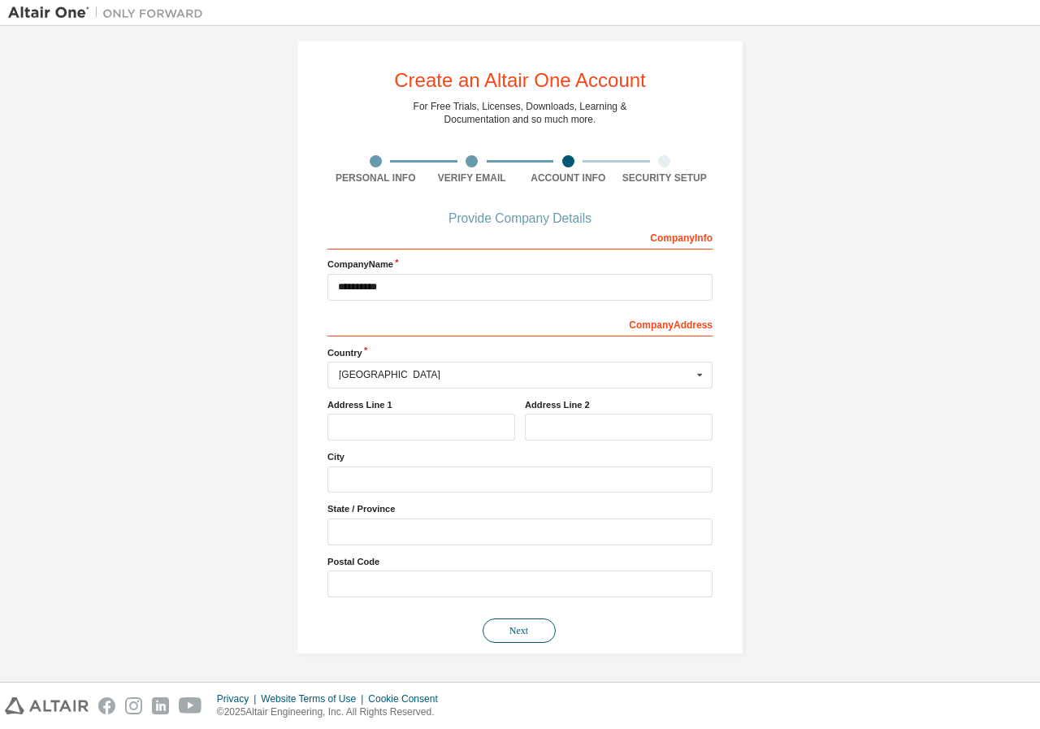
click at [517, 638] on button "Next" at bounding box center [519, 630] width 73 height 24
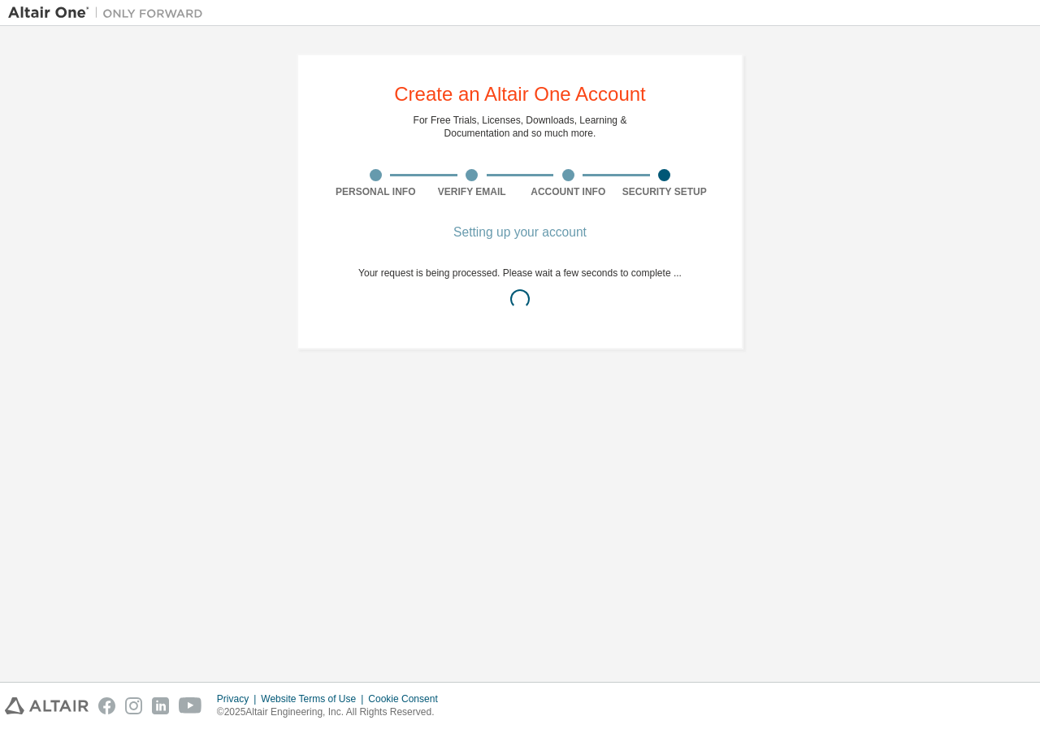
scroll to position [0, 0]
